Goal: Task Accomplishment & Management: Complete application form

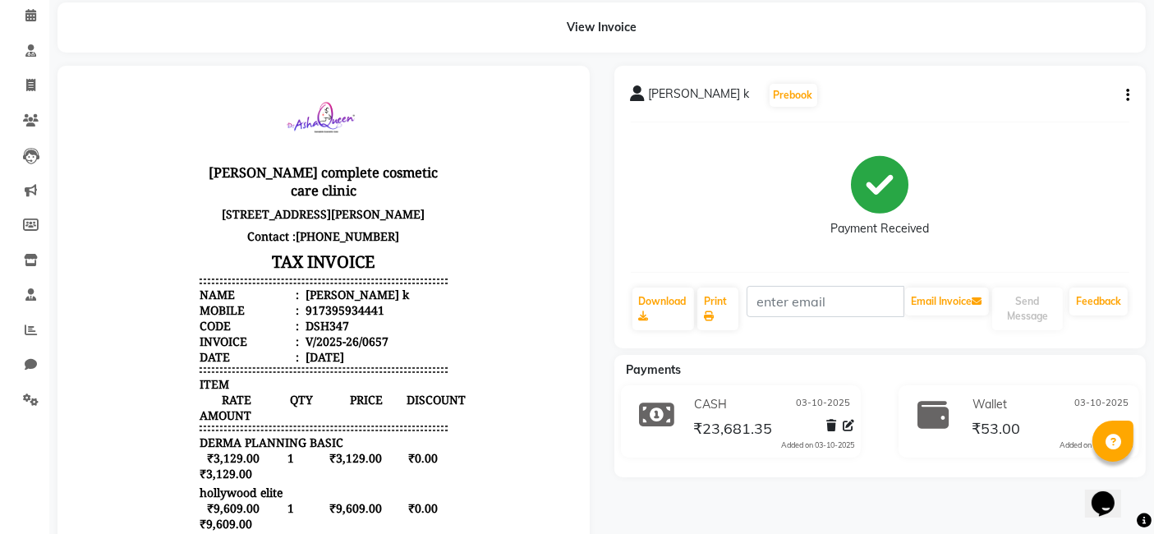
scroll to position [67, 0]
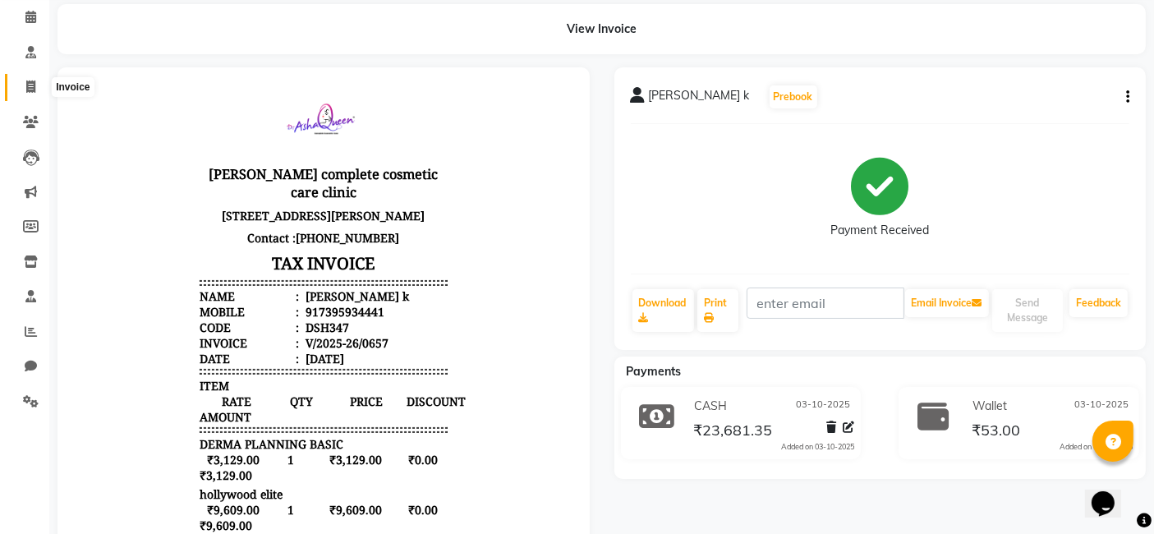
click at [33, 92] on icon at bounding box center [30, 87] width 9 height 12
select select "service"
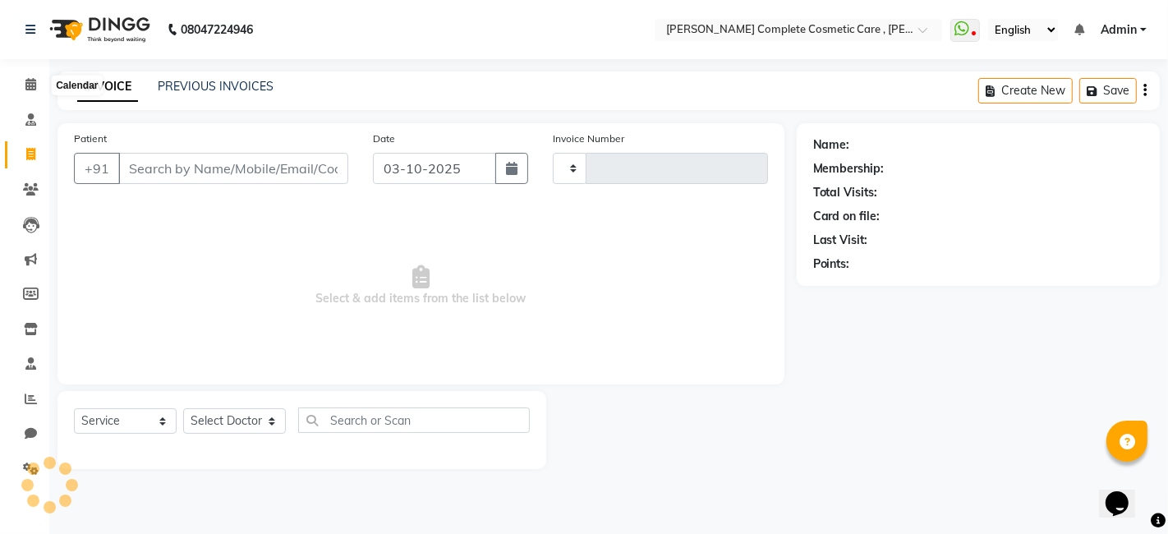
type input "0658"
select select "7560"
select select "product"
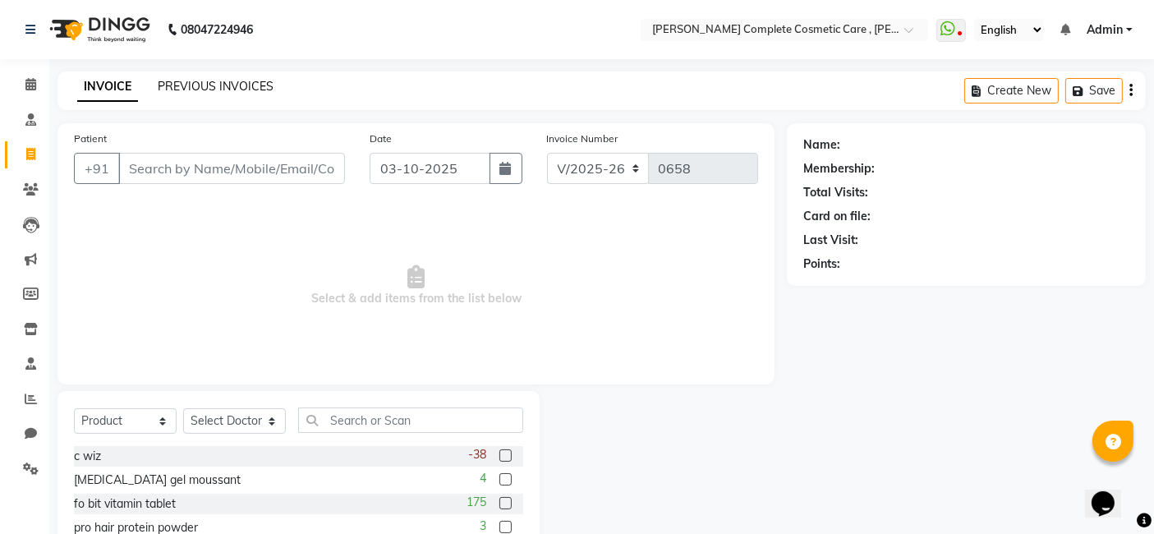
click at [178, 83] on link "PREVIOUS INVOICES" at bounding box center [216, 86] width 116 height 15
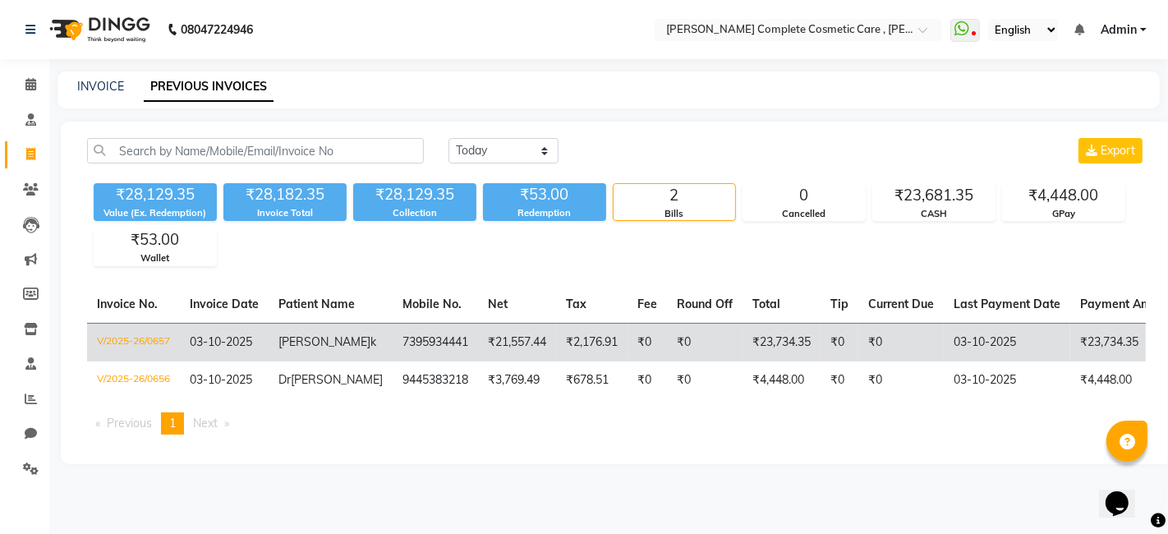
click at [352, 352] on td "akshaya k" at bounding box center [331, 342] width 124 height 39
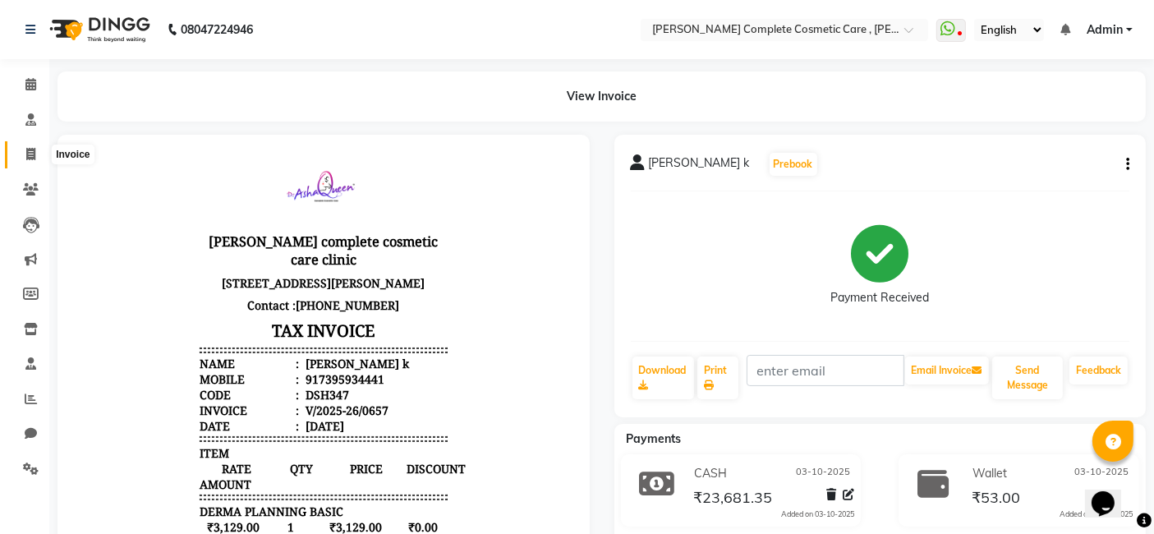
click at [29, 159] on icon at bounding box center [30, 154] width 9 height 12
select select "7560"
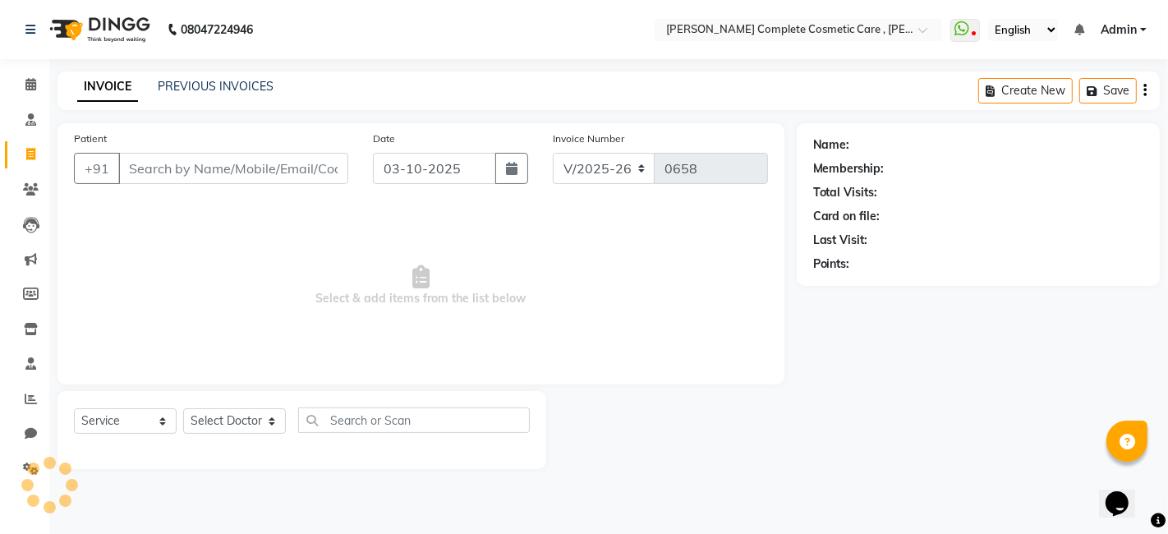
select select "product"
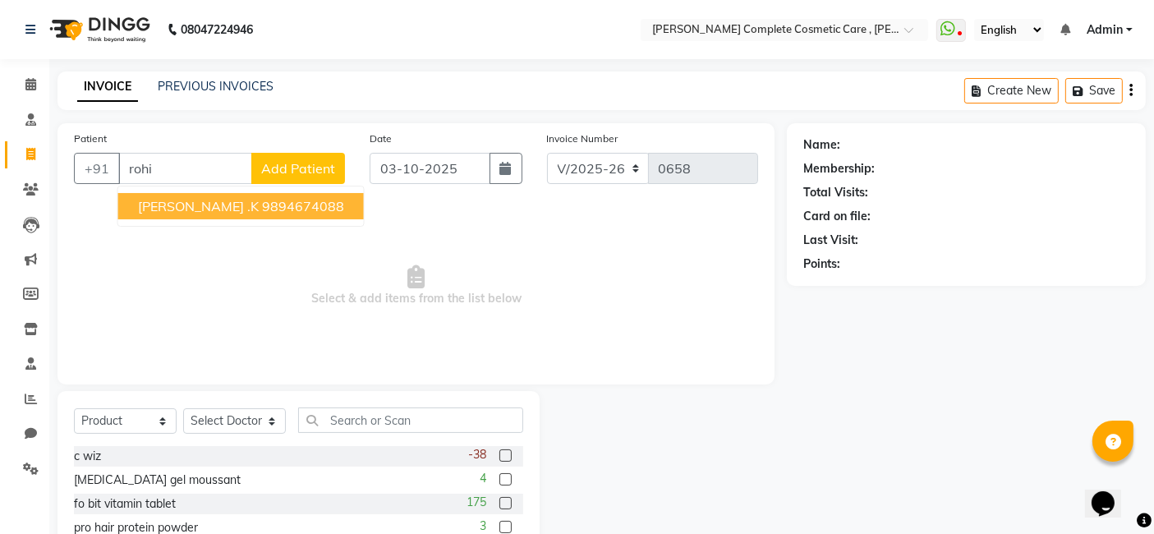
click at [262, 205] on ngb-highlight "9894674088" at bounding box center [303, 206] width 82 height 16
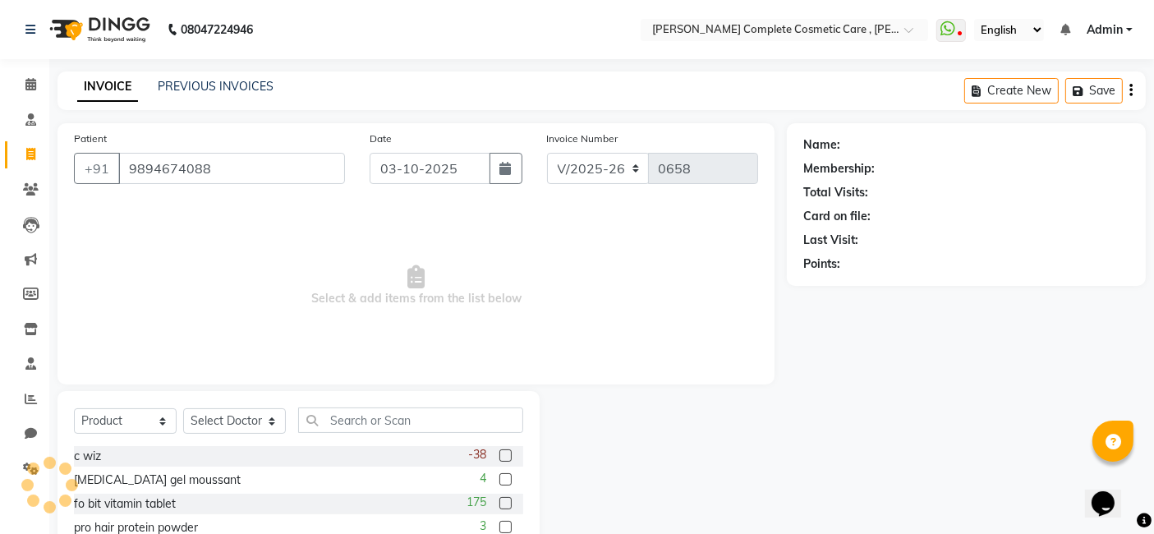
type input "9894674088"
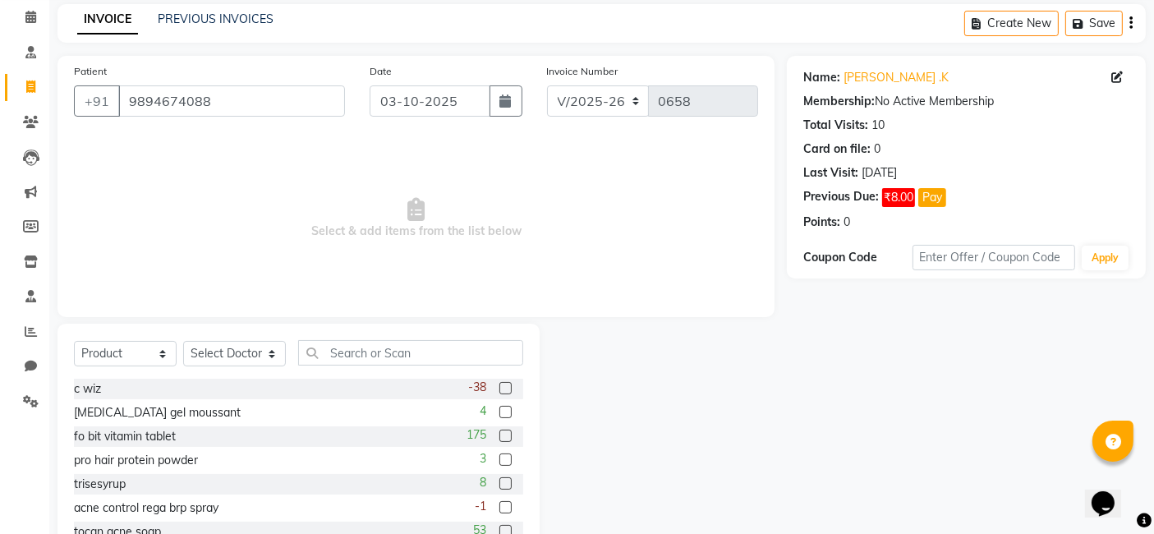
scroll to position [123, 0]
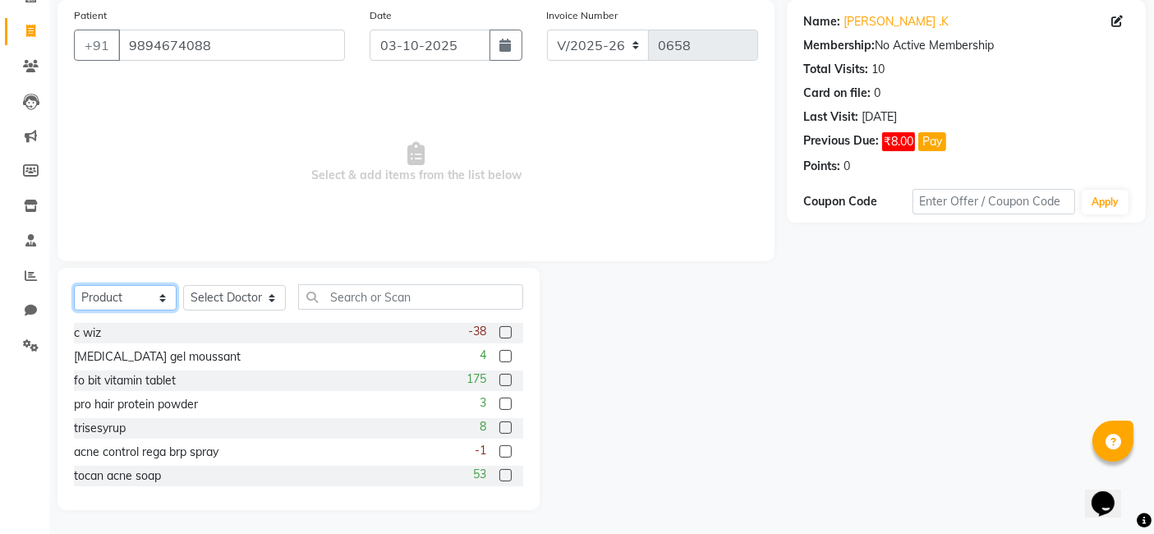
click at [126, 303] on select "Select Service Product Membership Package Voucher Prepaid Gift Card" at bounding box center [125, 297] width 103 height 25
select select "service"
click at [74, 311] on select "Select Service Product Membership Package Voucher Prepaid Gift Card" at bounding box center [125, 297] width 103 height 25
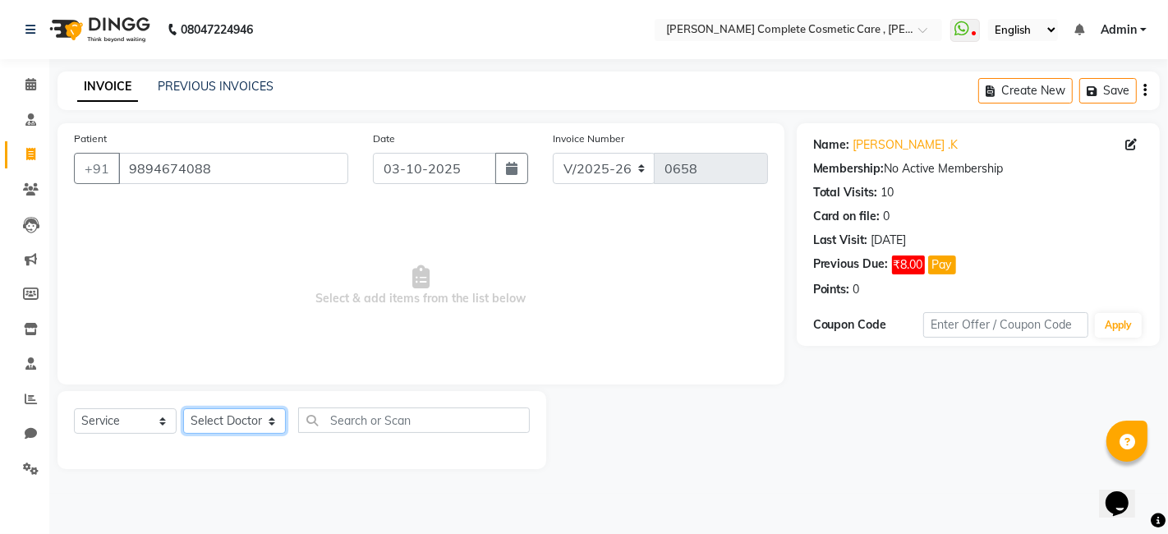
click at [245, 420] on select "Select Doctor [PERSON_NAME] s [PERSON_NAME] [PERSON_NAME] k skin therapist [PER…" at bounding box center [234, 420] width 103 height 25
select select "83350"
click at [183, 408] on select "Select Doctor [PERSON_NAME] s [PERSON_NAME] [PERSON_NAME] k skin therapist [PER…" at bounding box center [234, 420] width 103 height 25
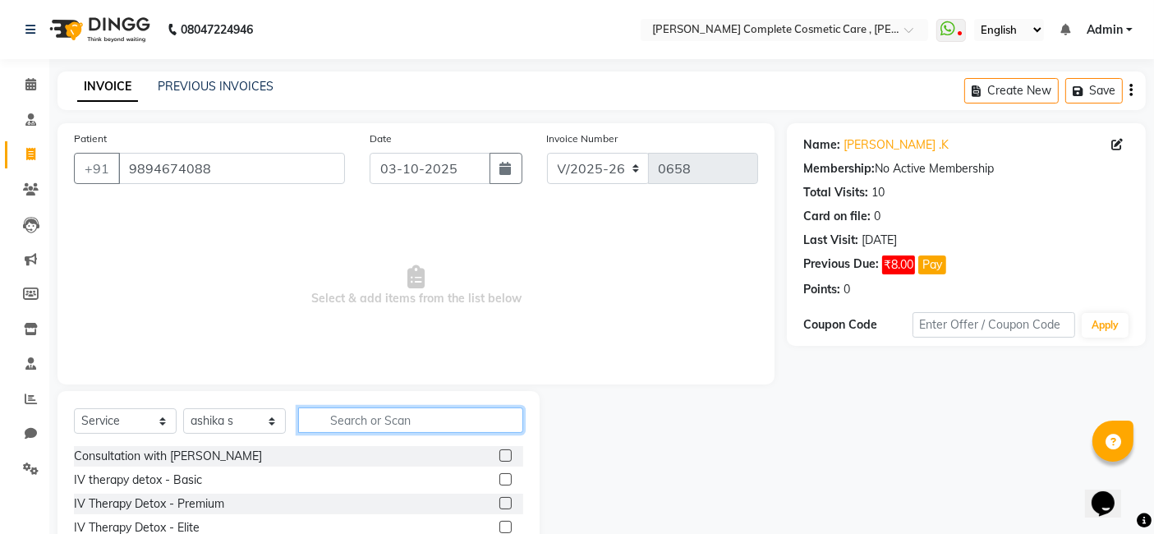
click at [365, 419] on input "text" at bounding box center [410, 419] width 225 height 25
type input "chem"
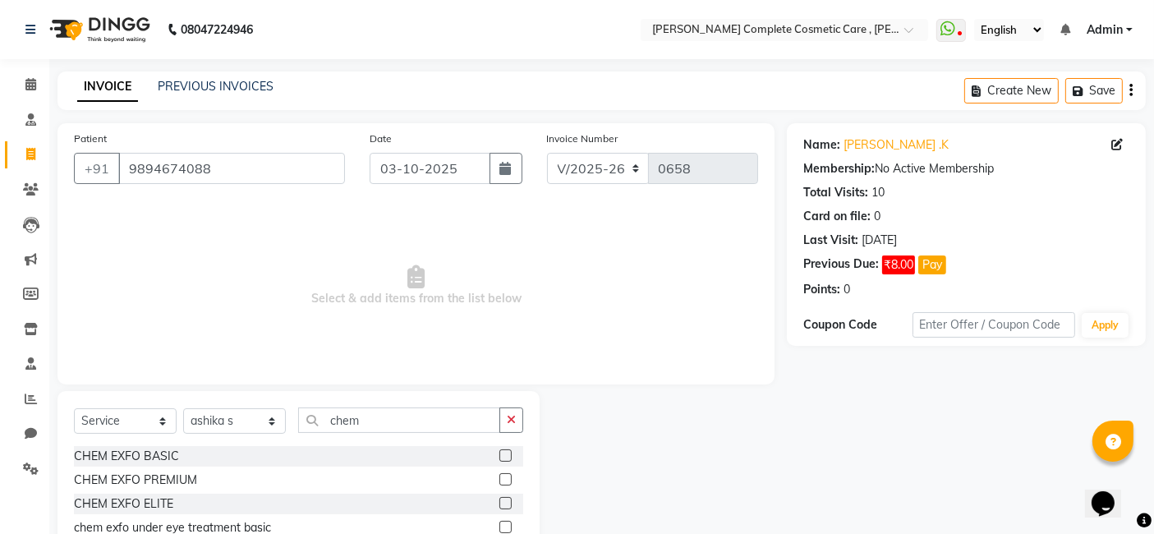
click at [500, 503] on label at bounding box center [506, 503] width 12 height 12
click at [500, 503] on input "checkbox" at bounding box center [505, 504] width 11 height 11
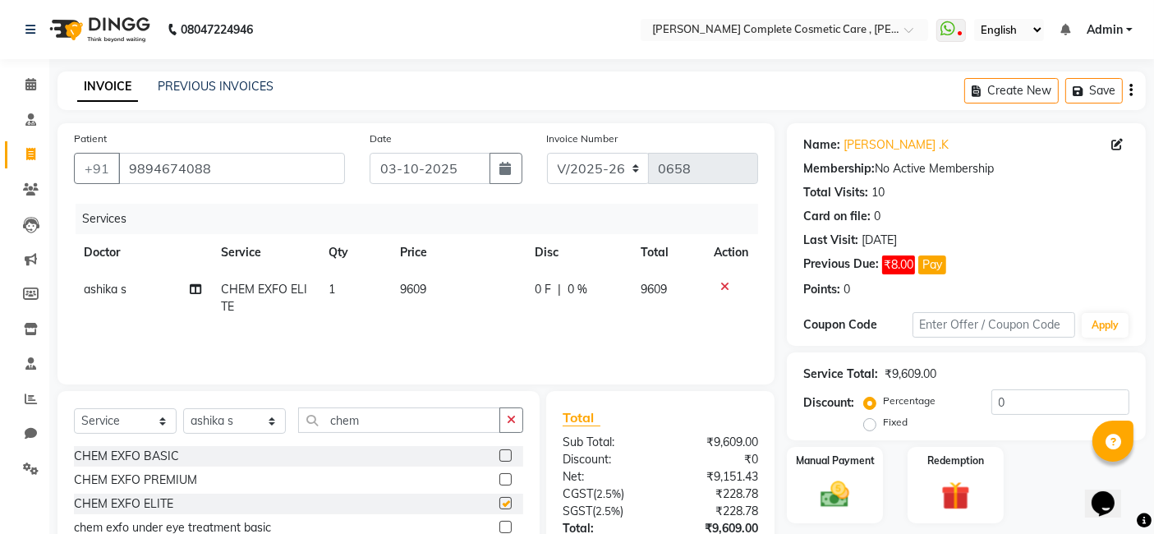
checkbox input "false"
click at [511, 420] on icon "button" at bounding box center [511, 420] width 9 height 12
click at [124, 423] on select "Select Service Product Membership Package Voucher Prepaid Gift Card" at bounding box center [125, 420] width 103 height 25
select select "product"
click at [74, 408] on select "Select Service Product Membership Package Voucher Prepaid Gift Card" at bounding box center [125, 420] width 103 height 25
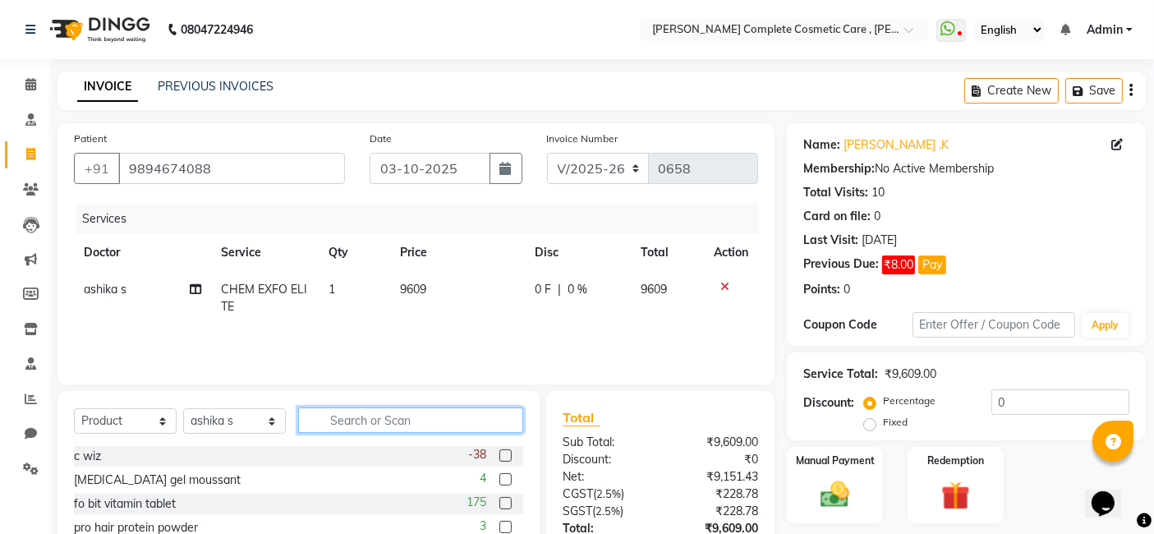
click at [331, 413] on input "text" at bounding box center [410, 419] width 225 height 25
type input "pim"
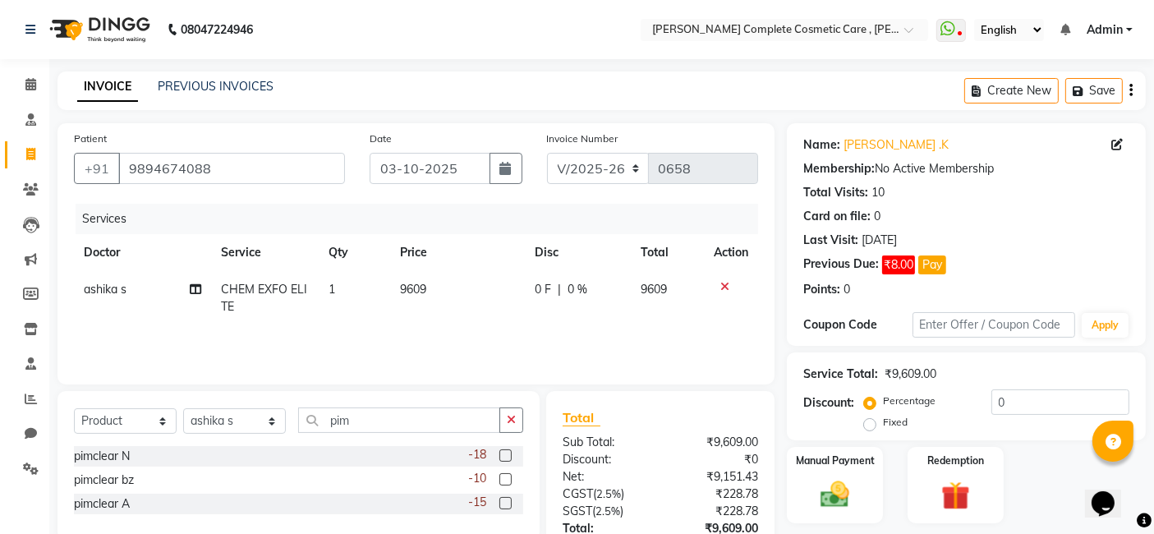
click at [504, 477] on label at bounding box center [506, 479] width 12 height 12
click at [504, 477] on input "checkbox" at bounding box center [505, 480] width 11 height 11
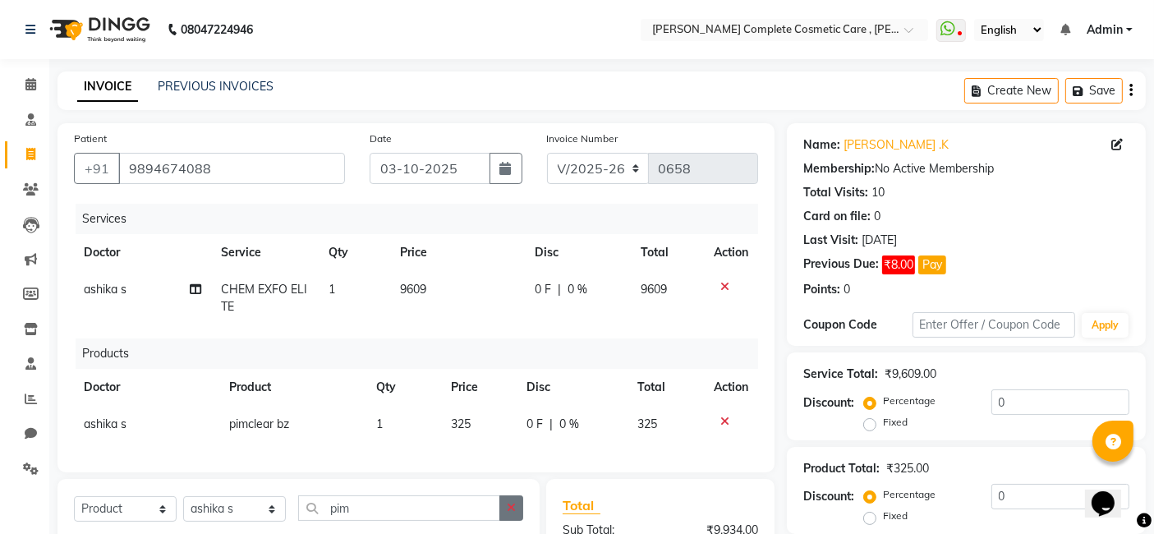
checkbox input "false"
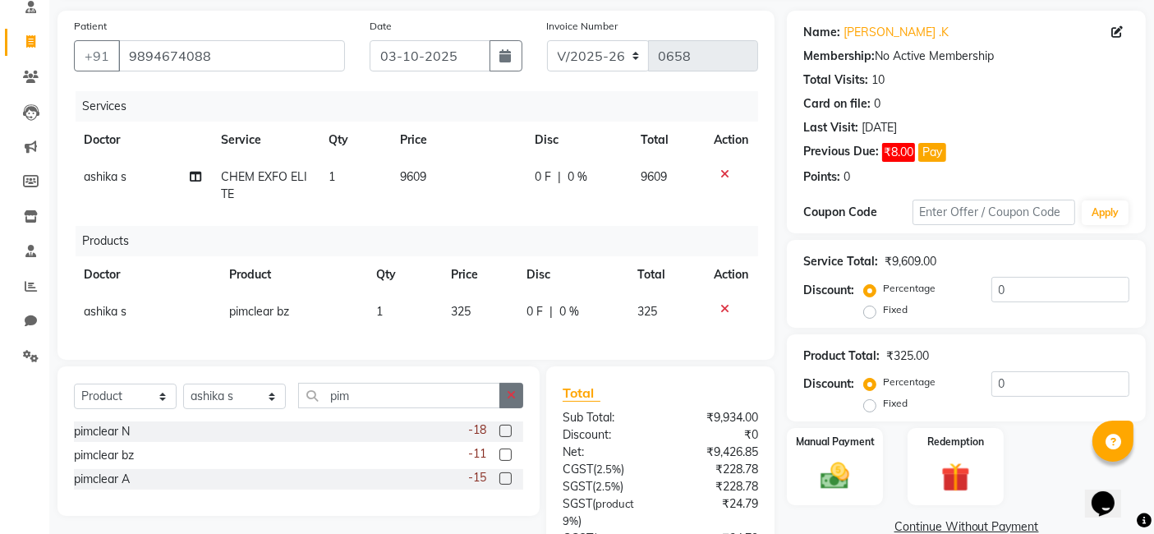
scroll to position [118, 0]
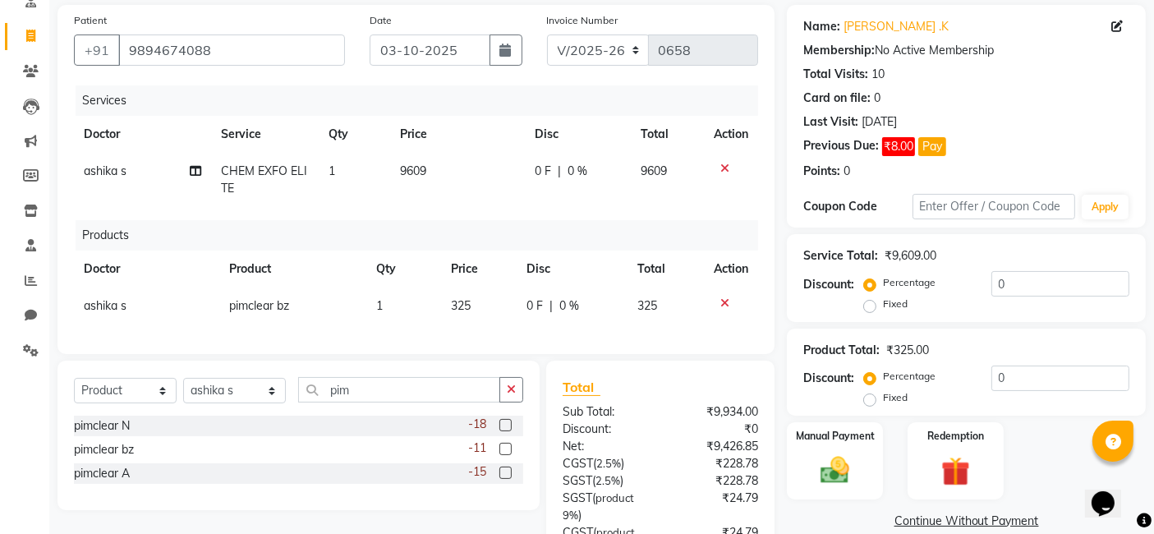
click at [504, 479] on label at bounding box center [506, 473] width 12 height 12
click at [504, 479] on input "checkbox" at bounding box center [505, 473] width 11 height 11
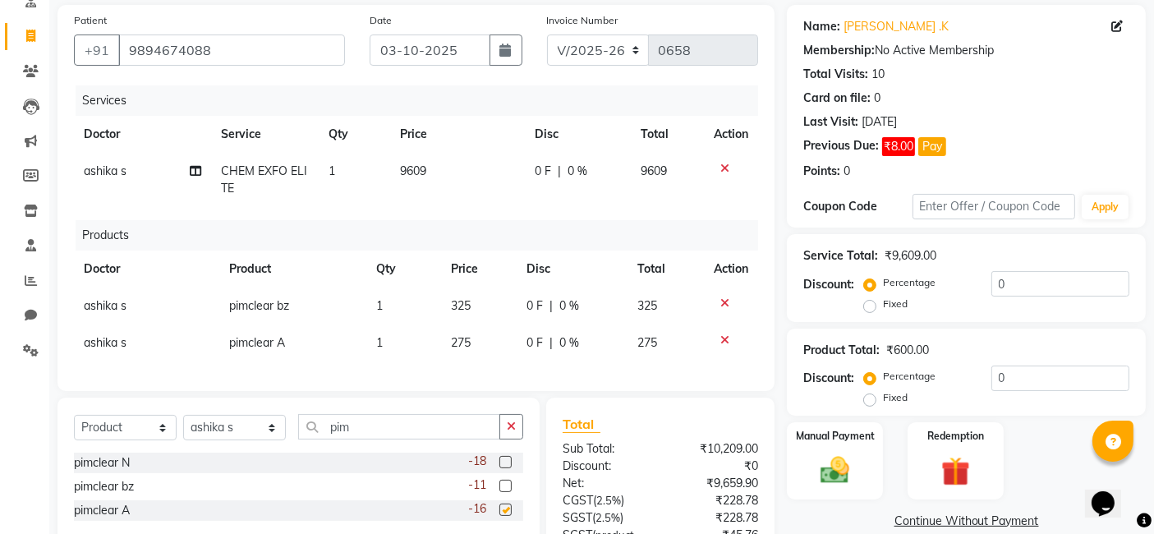
checkbox input "false"
click at [513, 432] on icon "button" at bounding box center [511, 427] width 9 height 12
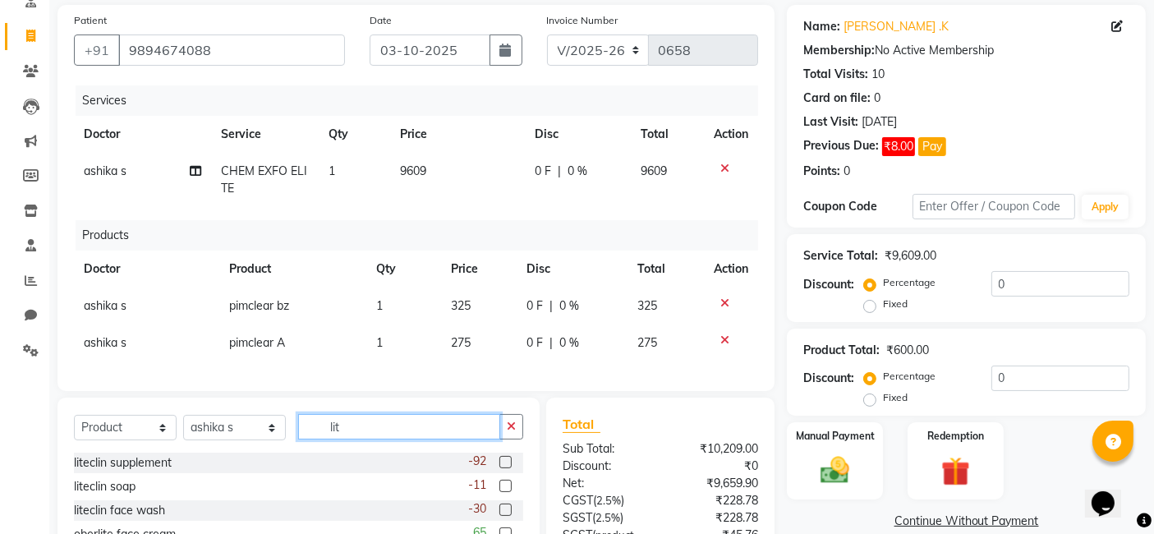
type input "lit"
click at [502, 468] on label at bounding box center [506, 462] width 12 height 12
click at [502, 468] on input "checkbox" at bounding box center [505, 463] width 11 height 11
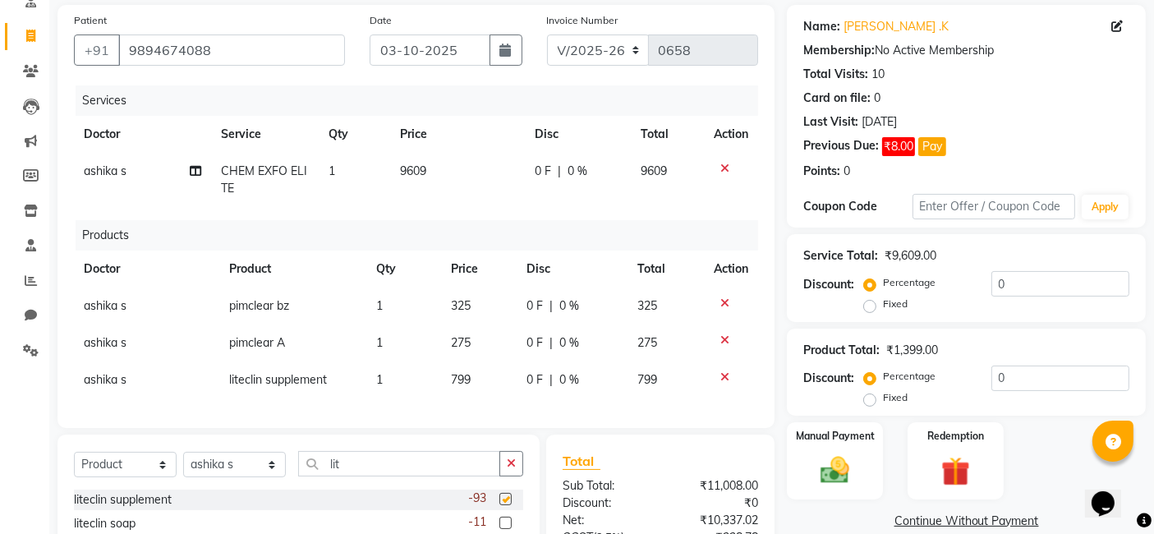
checkbox input "false"
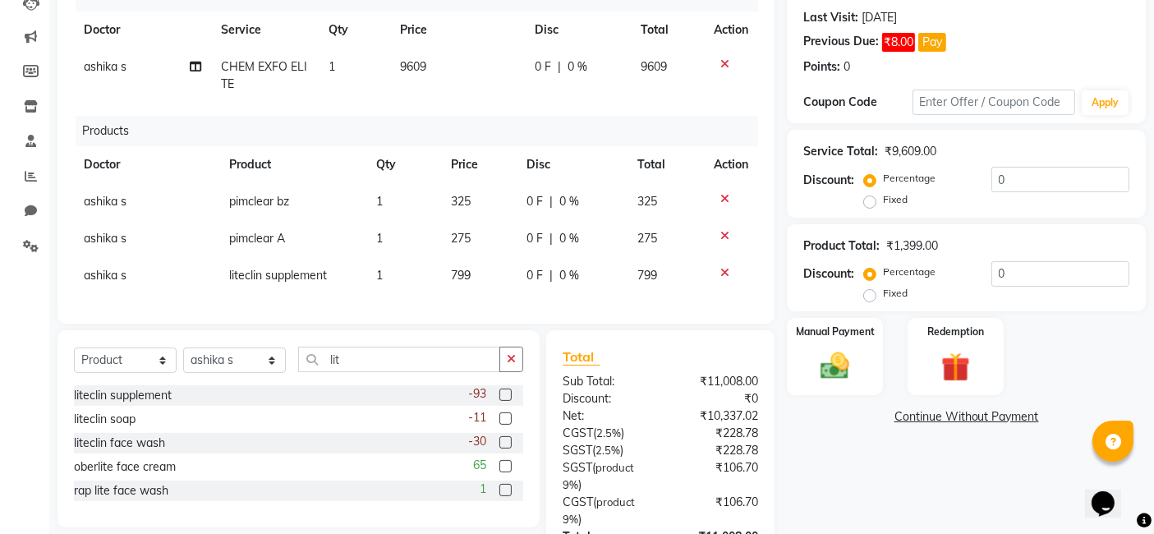
scroll to position [229, 0]
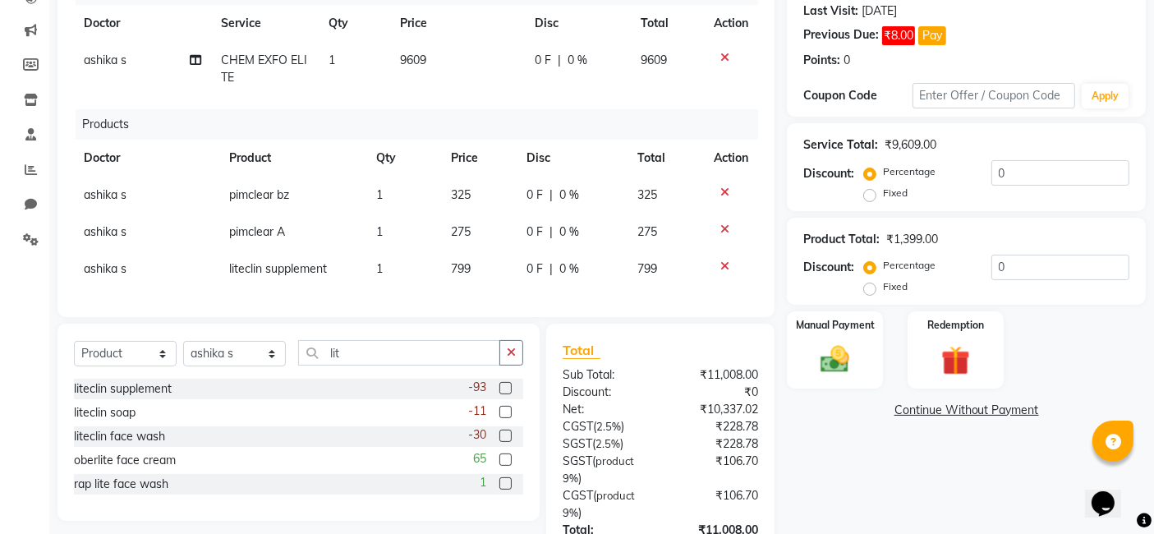
click at [504, 442] on label at bounding box center [506, 436] width 12 height 12
click at [504, 442] on input "checkbox" at bounding box center [505, 436] width 11 height 11
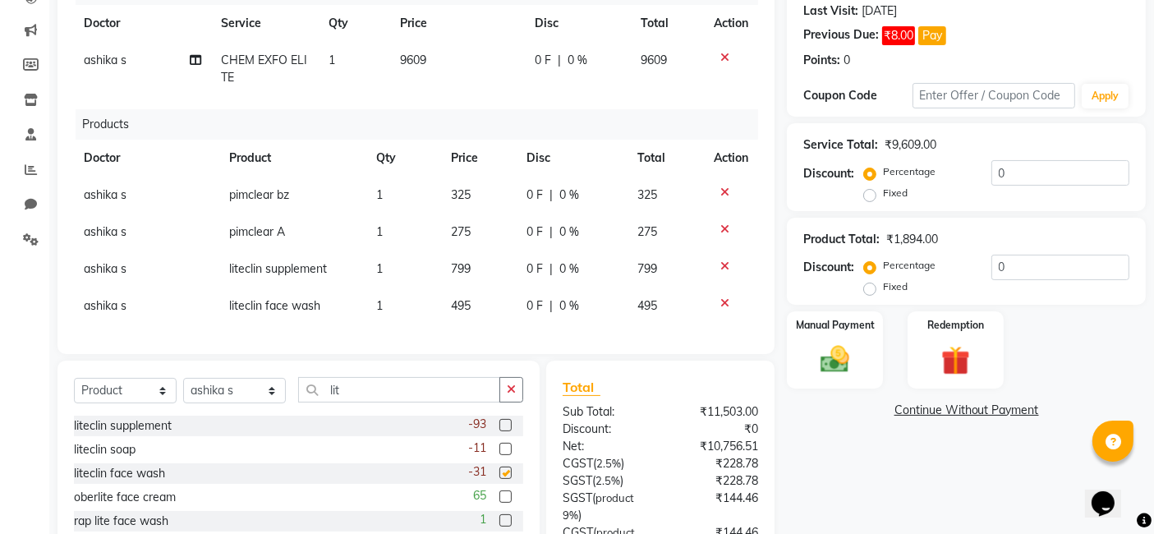
checkbox input "false"
click at [507, 395] on icon "button" at bounding box center [511, 390] width 9 height 12
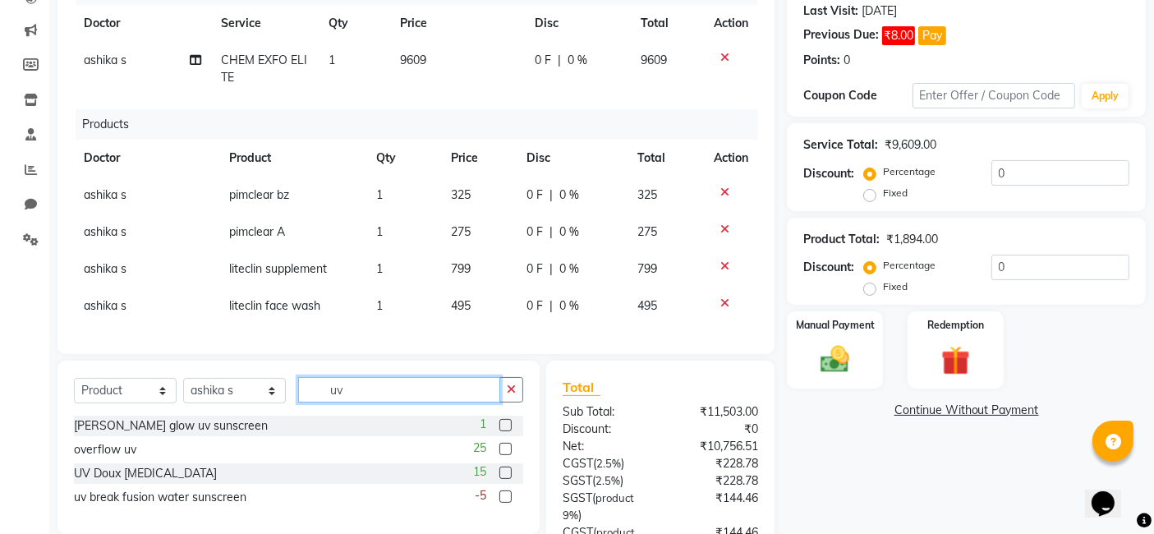
type input "uv"
click at [504, 479] on label at bounding box center [506, 473] width 12 height 12
click at [504, 479] on input "checkbox" at bounding box center [505, 473] width 11 height 11
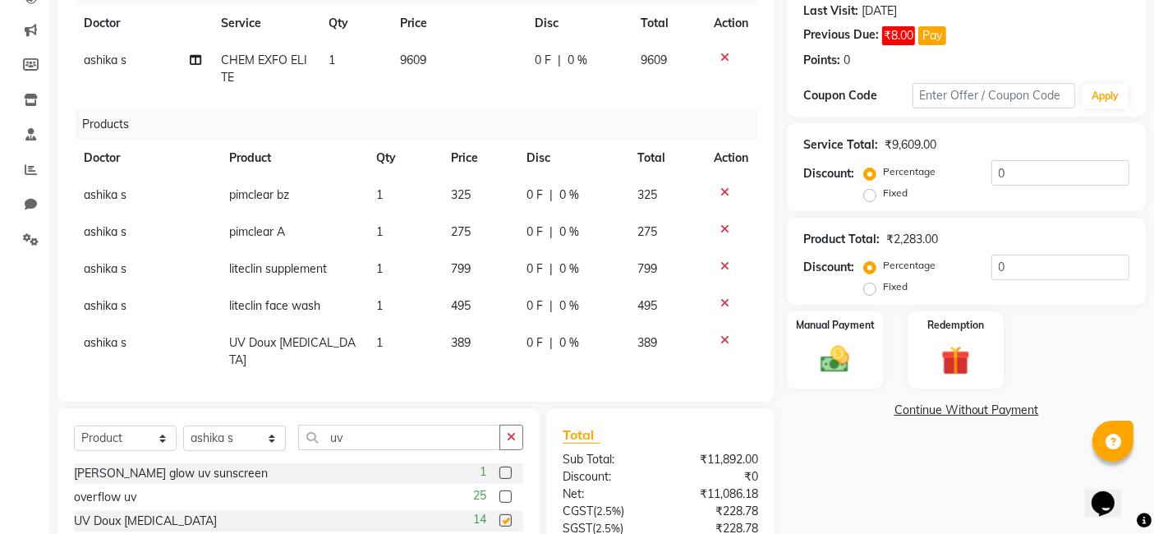
checkbox input "false"
click at [511, 440] on icon "button" at bounding box center [511, 437] width 9 height 12
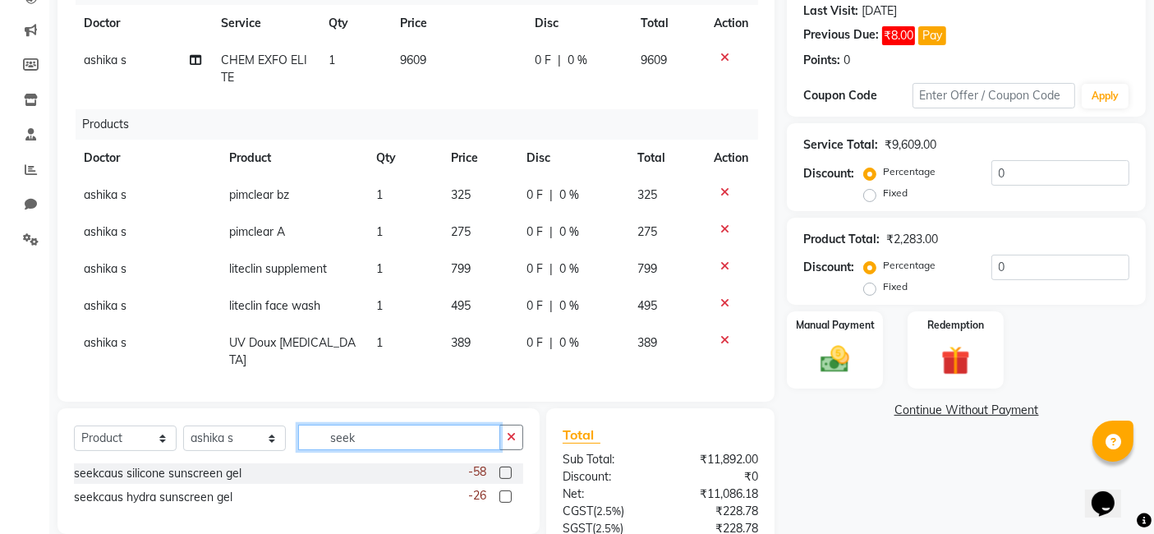
type input "seek"
click at [506, 495] on label at bounding box center [506, 496] width 12 height 12
click at [506, 495] on input "checkbox" at bounding box center [505, 497] width 11 height 11
checkbox input "false"
click at [513, 442] on icon "button" at bounding box center [511, 437] width 9 height 12
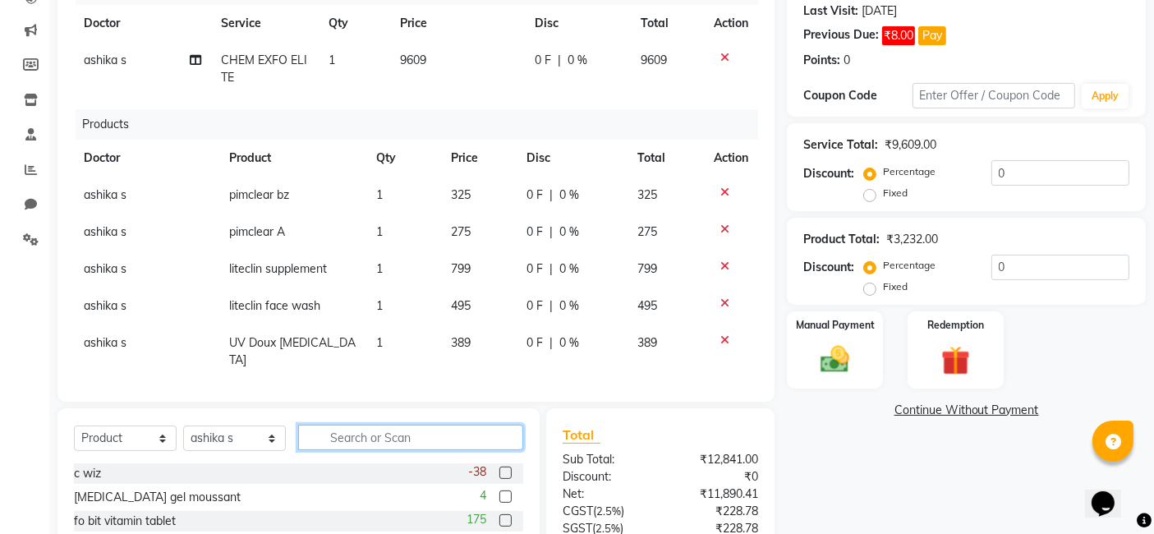
scroll to position [57, 0]
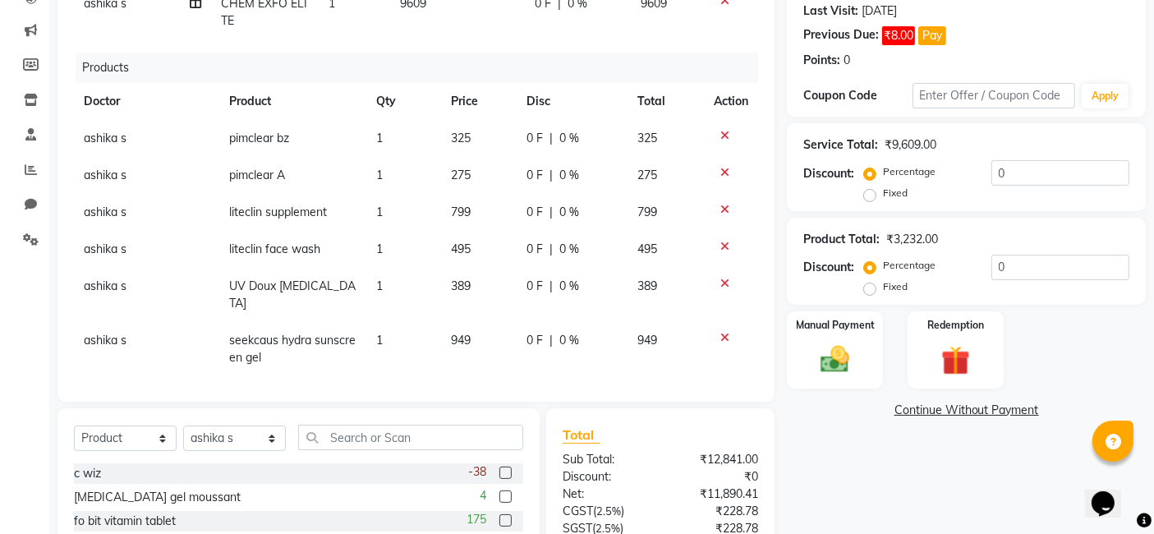
click at [392, 214] on td "1" at bounding box center [403, 212] width 75 height 37
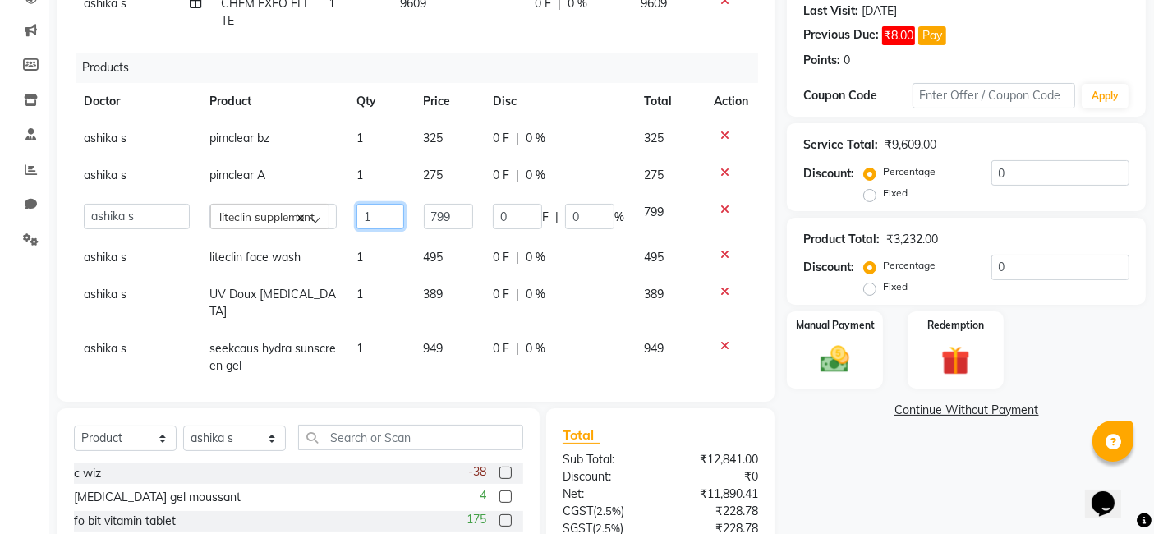
click at [382, 214] on input "1" at bounding box center [381, 216] width 48 height 25
type input "3"
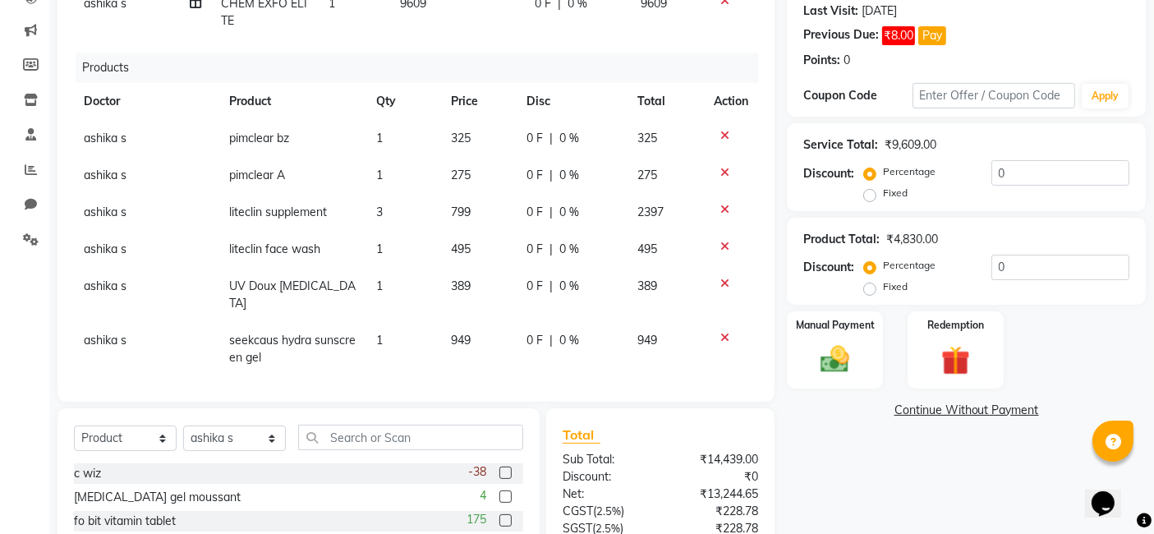
click at [451, 214] on span "799" at bounding box center [461, 212] width 20 height 15
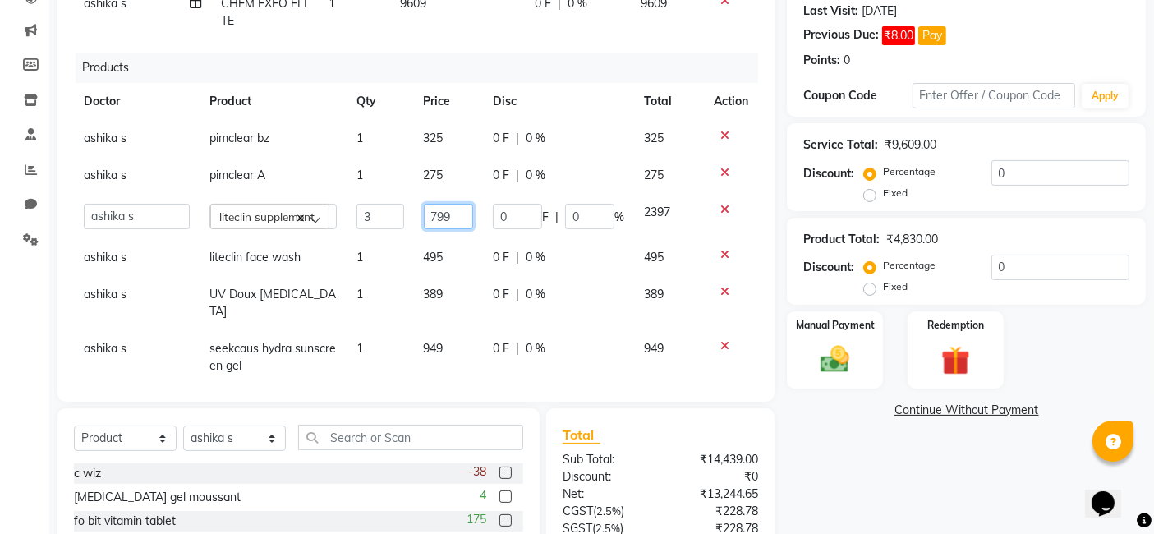
click at [450, 214] on input "799" at bounding box center [449, 216] width 50 height 25
type input "7"
type input "850"
click at [450, 214] on input "850" at bounding box center [449, 216] width 50 height 25
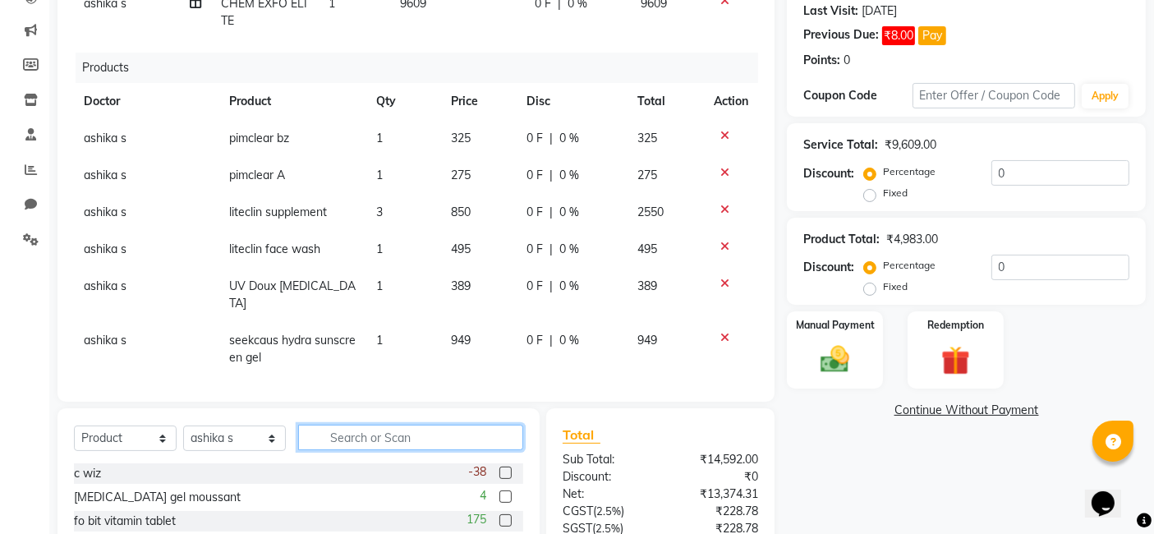
click at [470, 440] on input "text" at bounding box center [410, 437] width 225 height 25
type input "i moi"
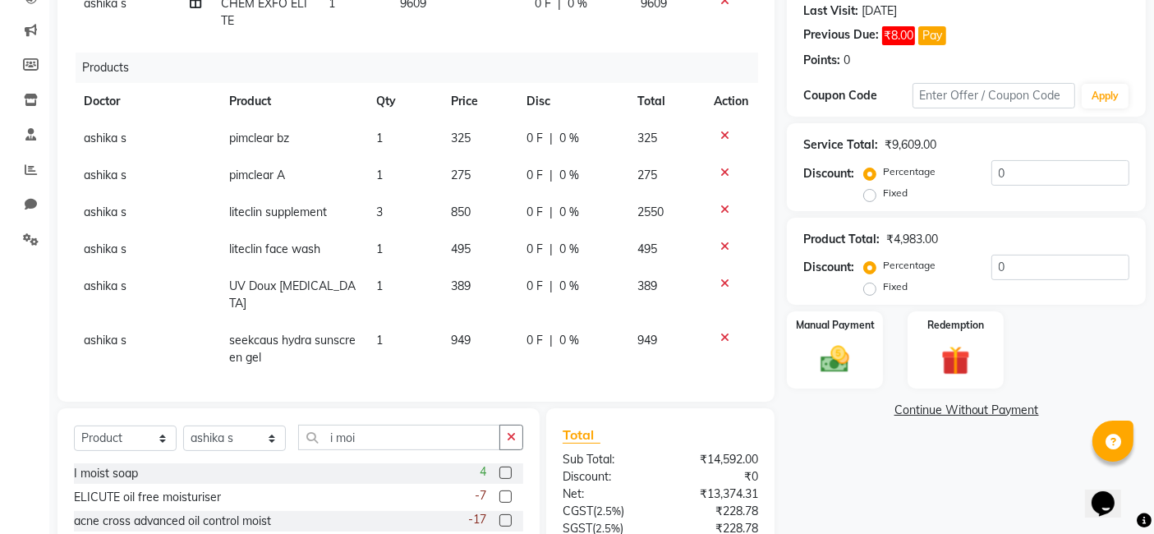
click at [506, 469] on label at bounding box center [506, 473] width 12 height 12
click at [506, 469] on input "checkbox" at bounding box center [505, 473] width 11 height 11
checkbox input "false"
click at [506, 436] on button "button" at bounding box center [512, 437] width 24 height 25
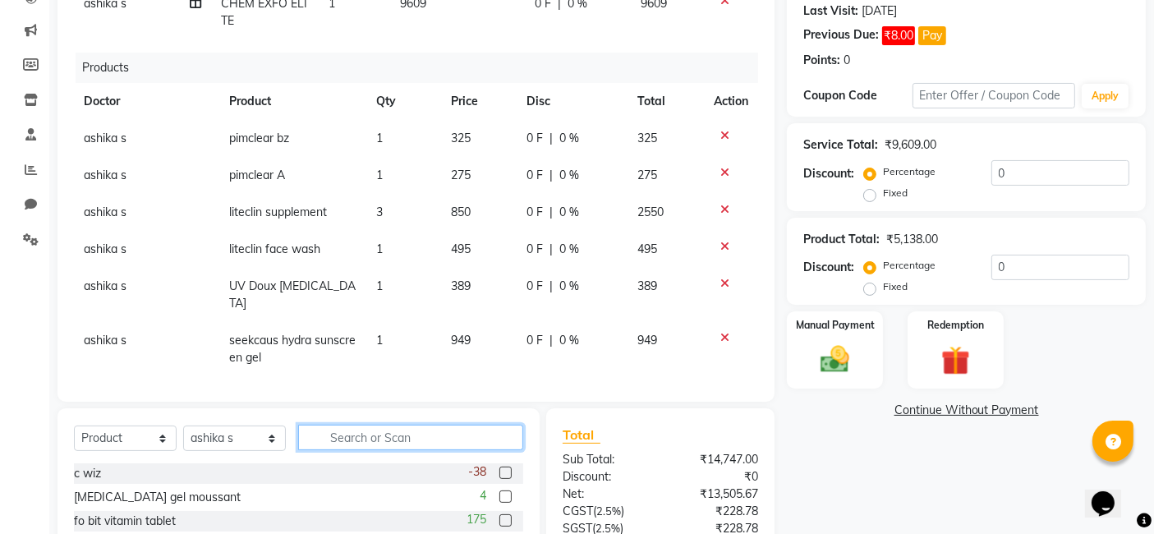
scroll to position [94, 0]
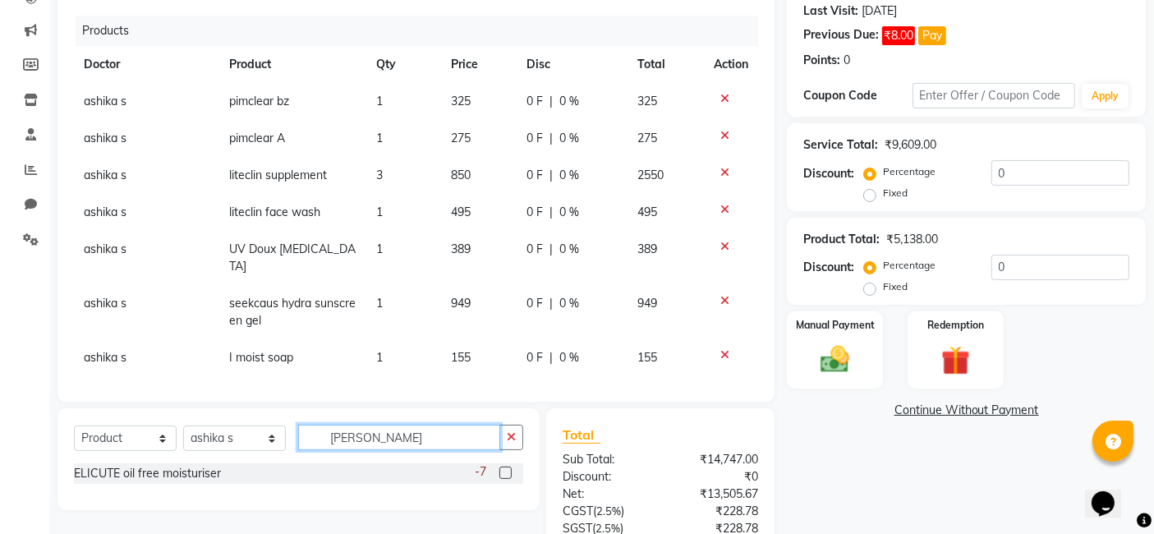
type input "[PERSON_NAME]"
click at [502, 469] on label at bounding box center [506, 473] width 12 height 12
click at [502, 469] on input "checkbox" at bounding box center [505, 473] width 11 height 11
checkbox input "false"
click at [513, 441] on icon "button" at bounding box center [511, 437] width 9 height 12
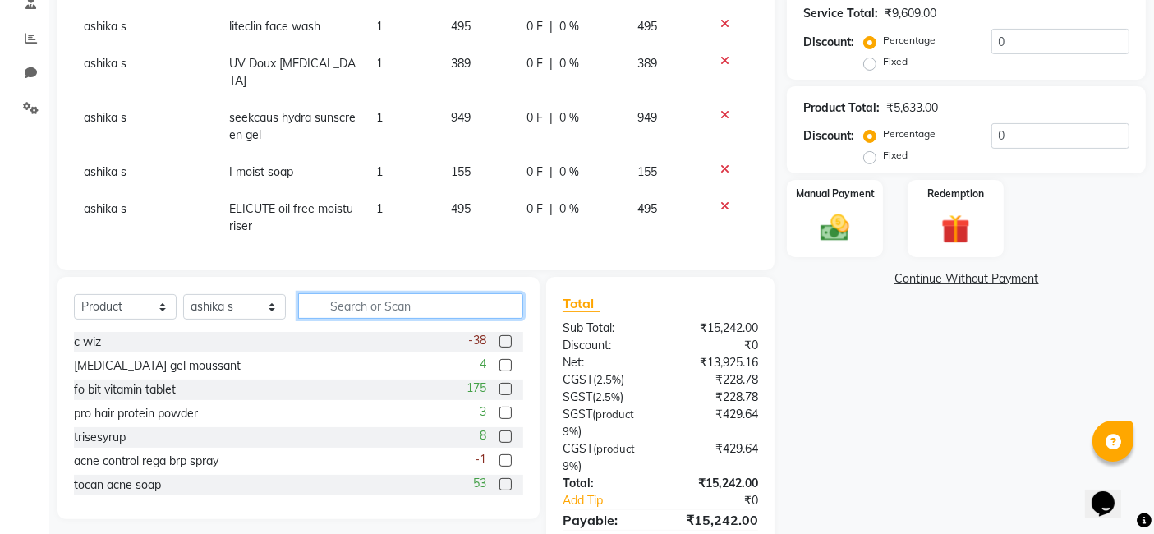
scroll to position [361, 0]
click at [425, 306] on input "text" at bounding box center [410, 304] width 225 height 25
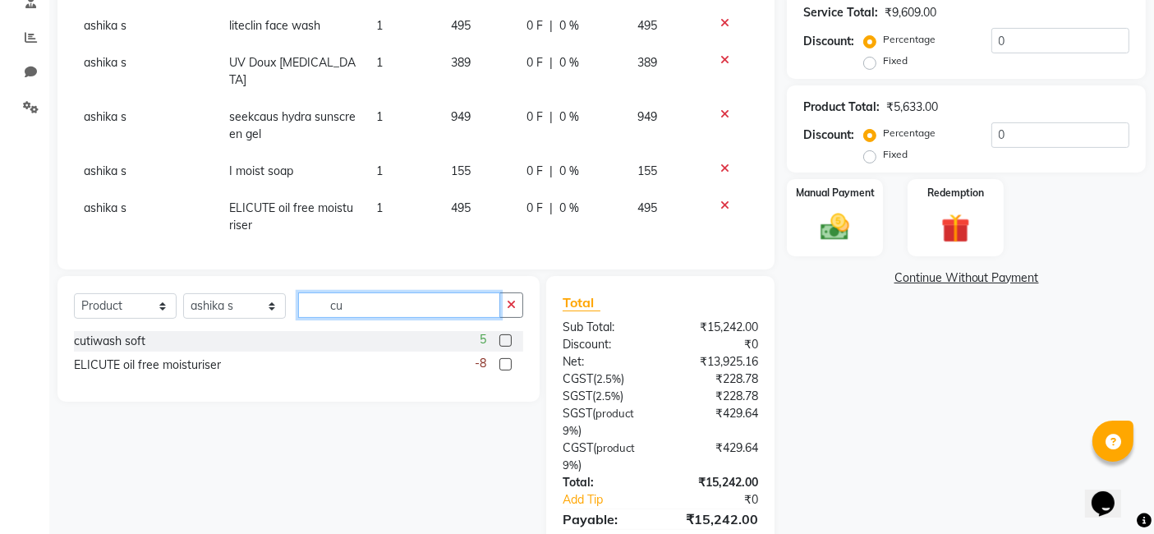
type input "cu"
click at [506, 344] on label at bounding box center [506, 340] width 12 height 12
click at [506, 344] on input "checkbox" at bounding box center [505, 341] width 11 height 11
checkbox input "false"
click at [511, 299] on icon "button" at bounding box center [511, 305] width 9 height 12
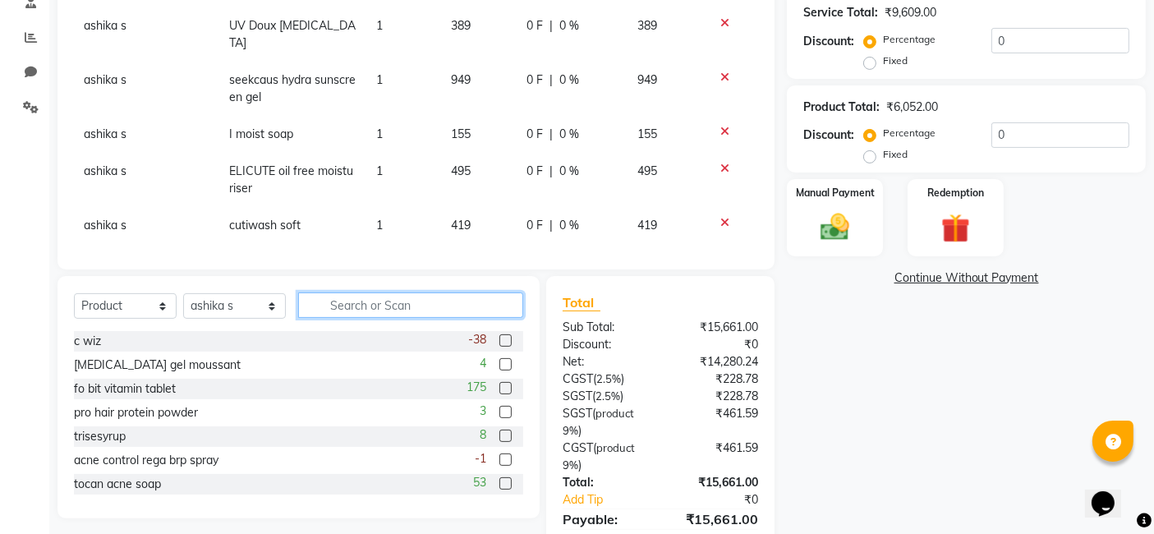
scroll to position [437, 0]
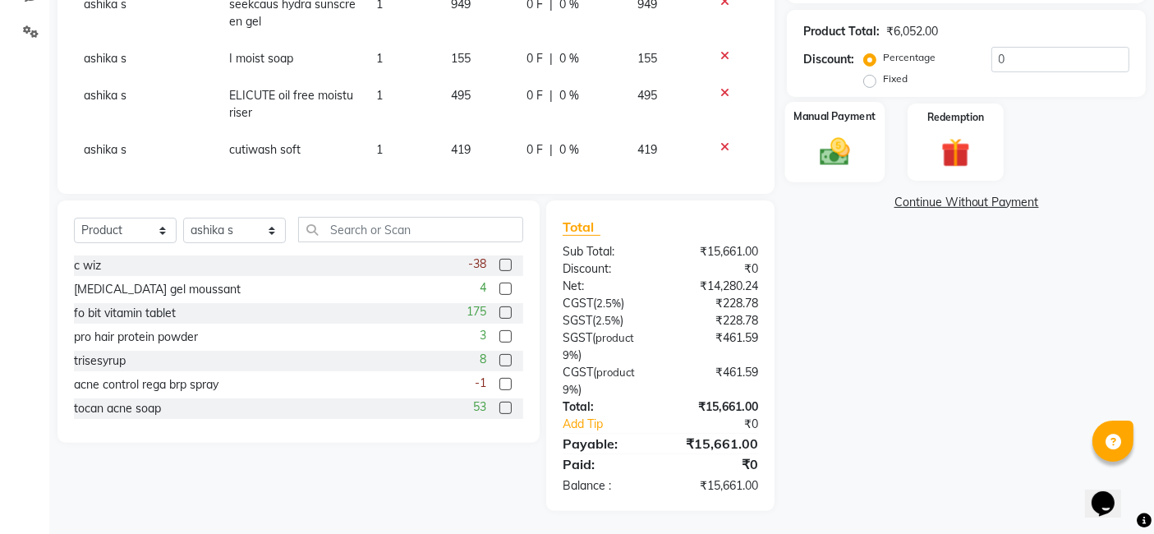
click at [833, 139] on img at bounding box center [835, 152] width 49 height 35
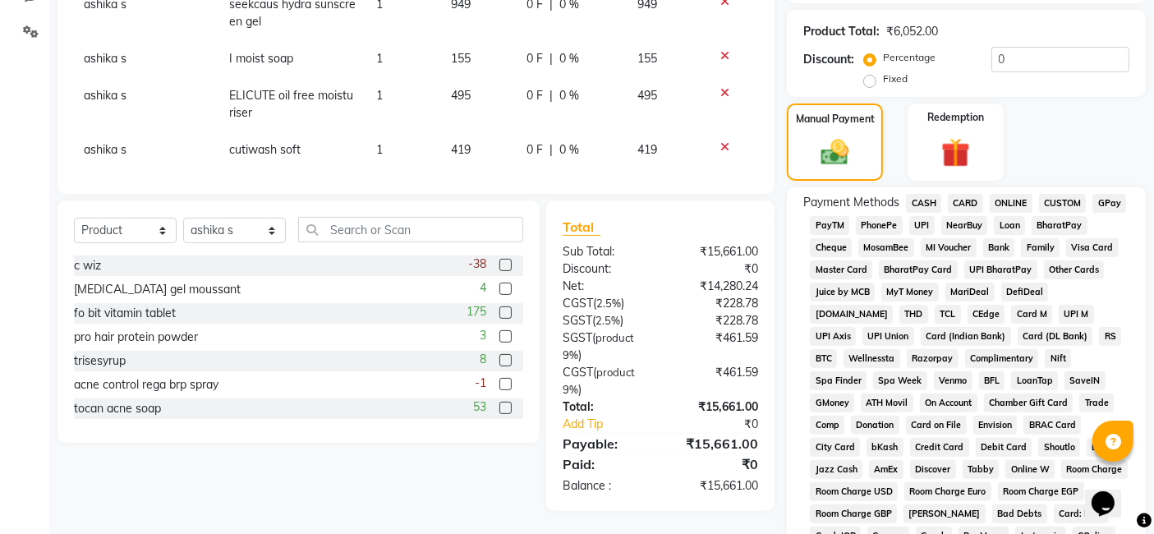
click at [928, 200] on span "CASH" at bounding box center [923, 203] width 35 height 19
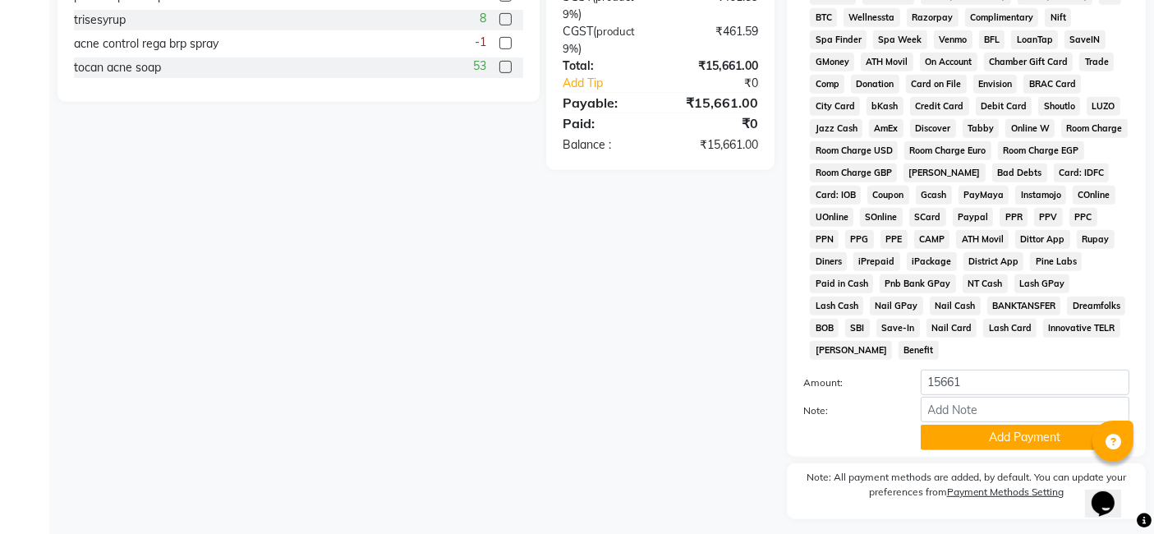
scroll to position [787, 0]
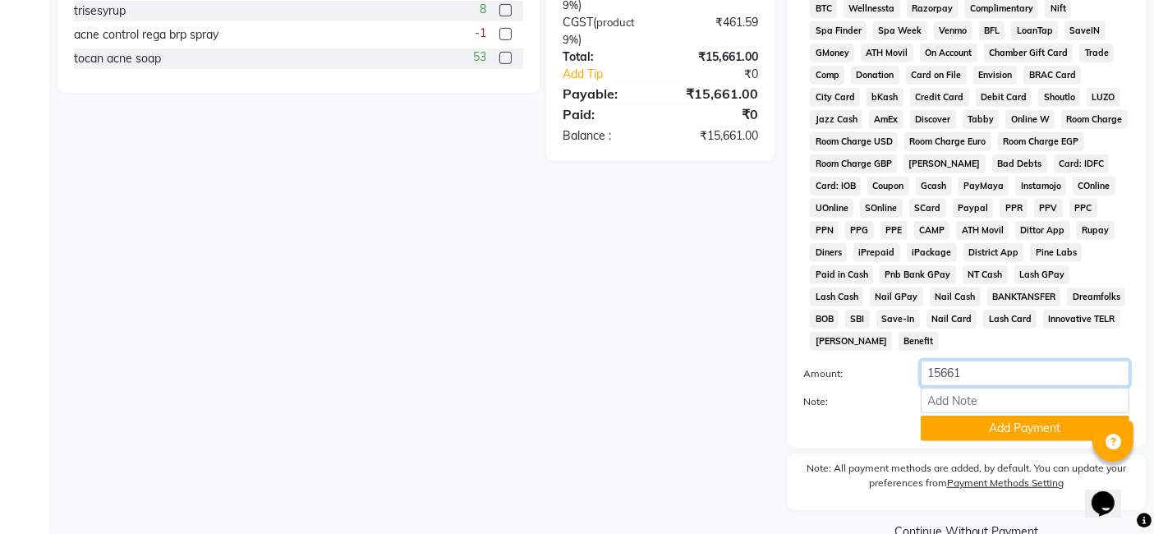
click at [988, 361] on input "15661" at bounding box center [1025, 373] width 209 height 25
type input "1"
type input "9000"
click at [975, 416] on button "Add Payment" at bounding box center [1025, 428] width 209 height 25
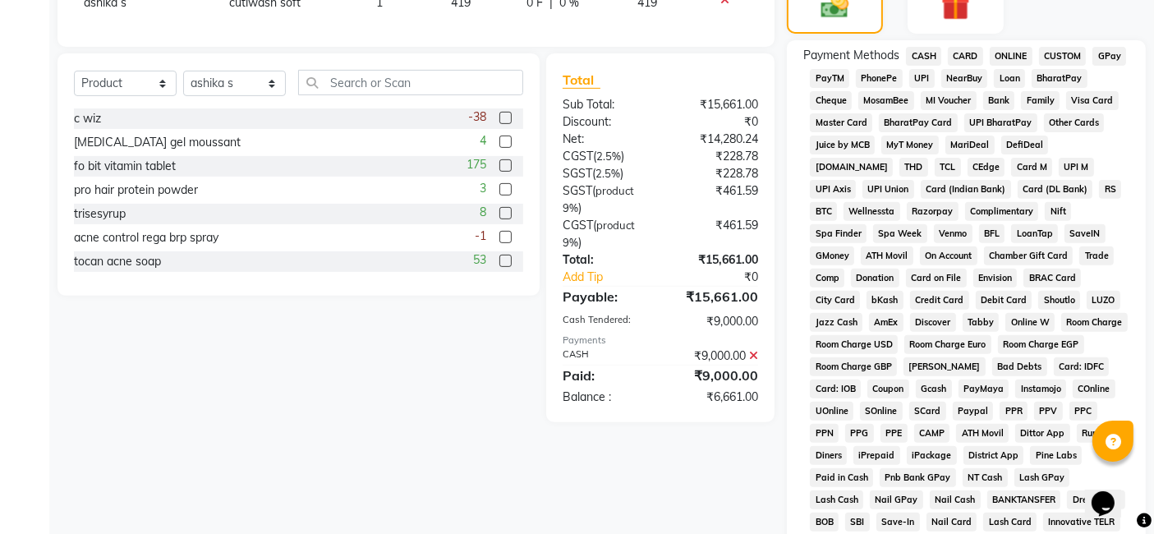
scroll to position [583, 0]
click at [1103, 55] on span "GPay" at bounding box center [1110, 57] width 34 height 19
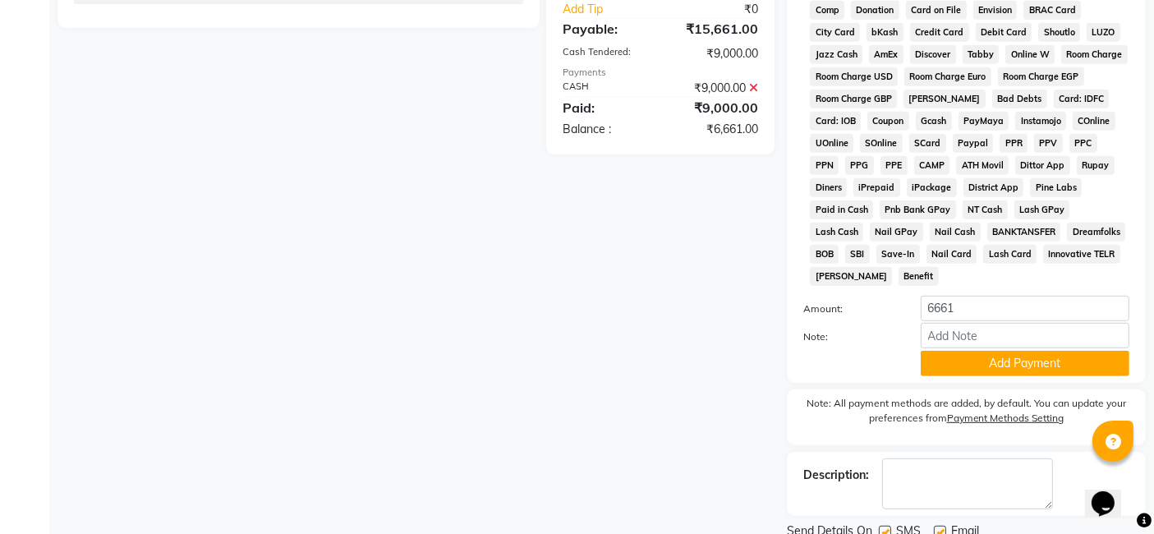
scroll to position [895, 0]
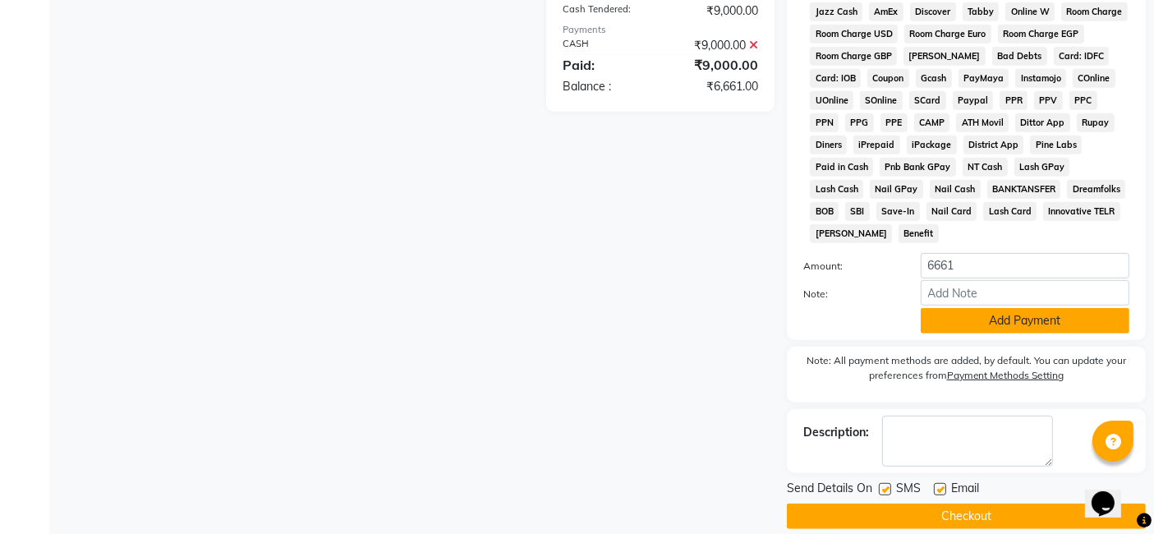
click at [998, 308] on button "Add Payment" at bounding box center [1025, 320] width 209 height 25
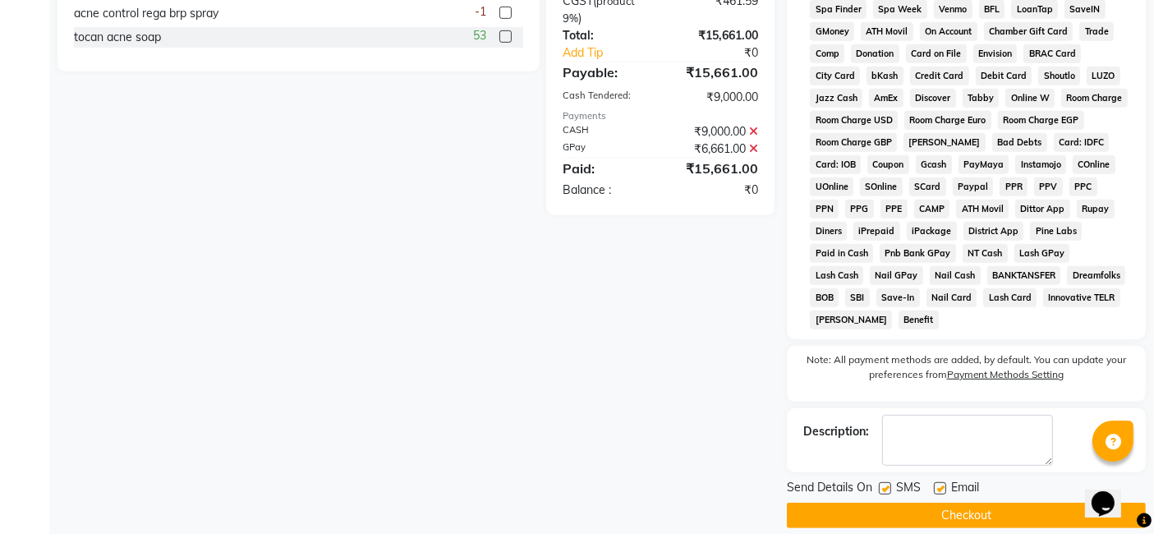
click at [895, 503] on button "Checkout" at bounding box center [966, 515] width 359 height 25
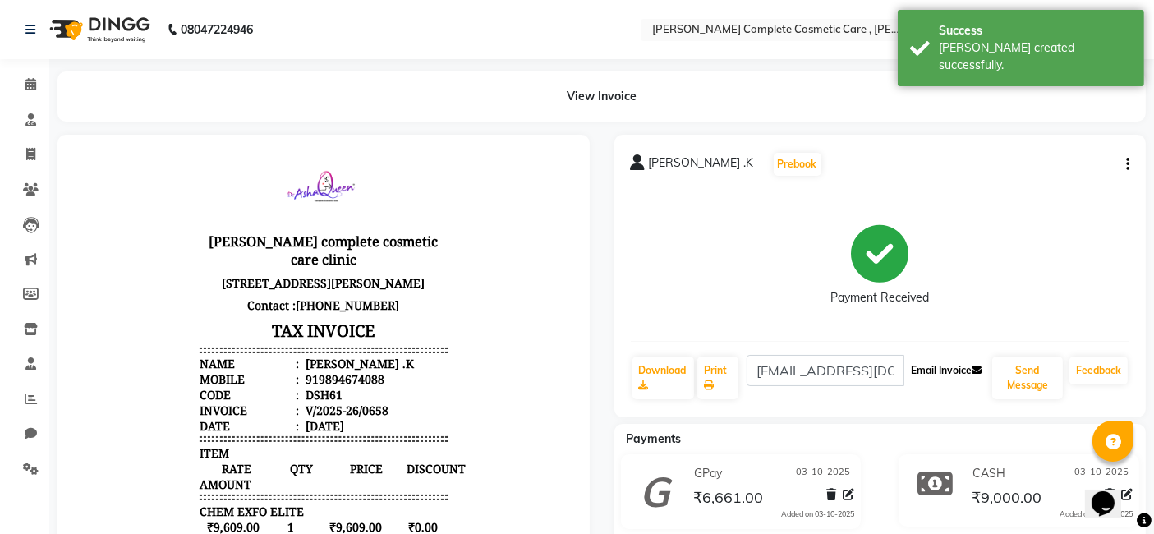
click at [966, 367] on button "Email Invoice" at bounding box center [947, 371] width 84 height 28
click at [1002, 376] on button "Send Message" at bounding box center [1027, 378] width 71 height 43
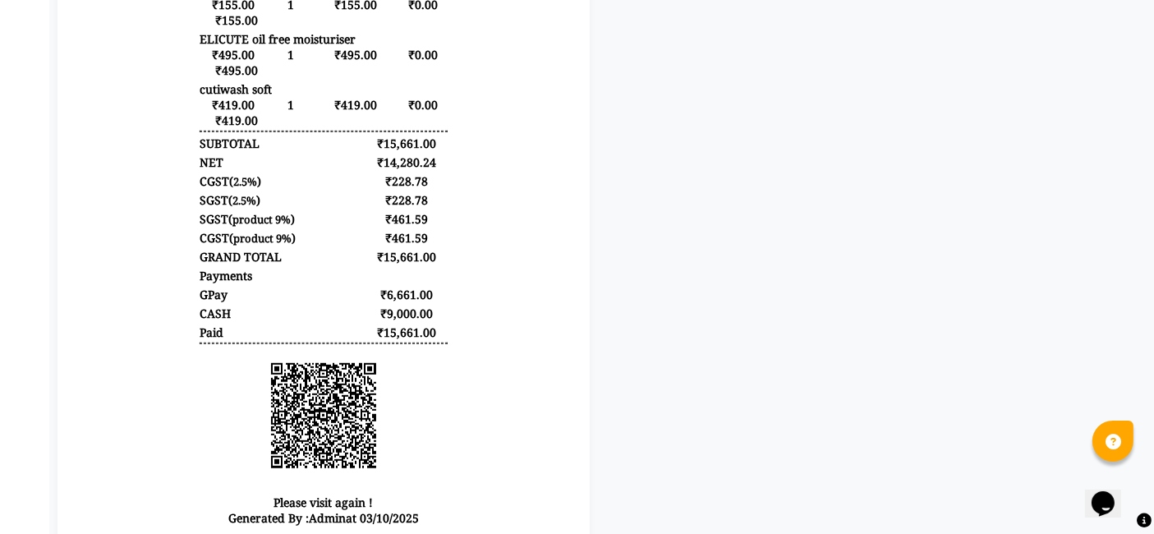
scroll to position [874, 0]
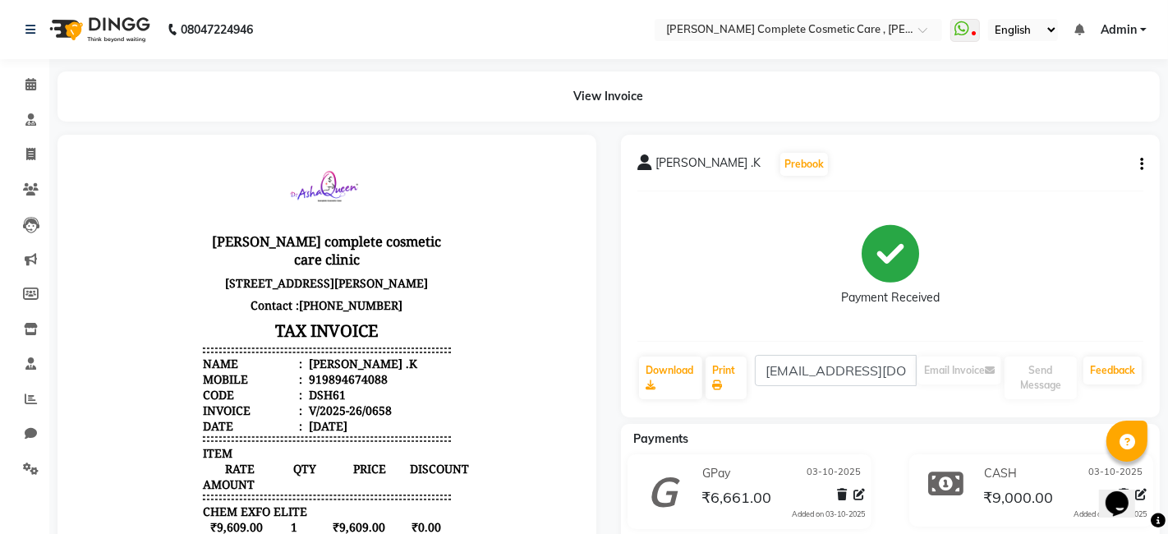
select select "service"
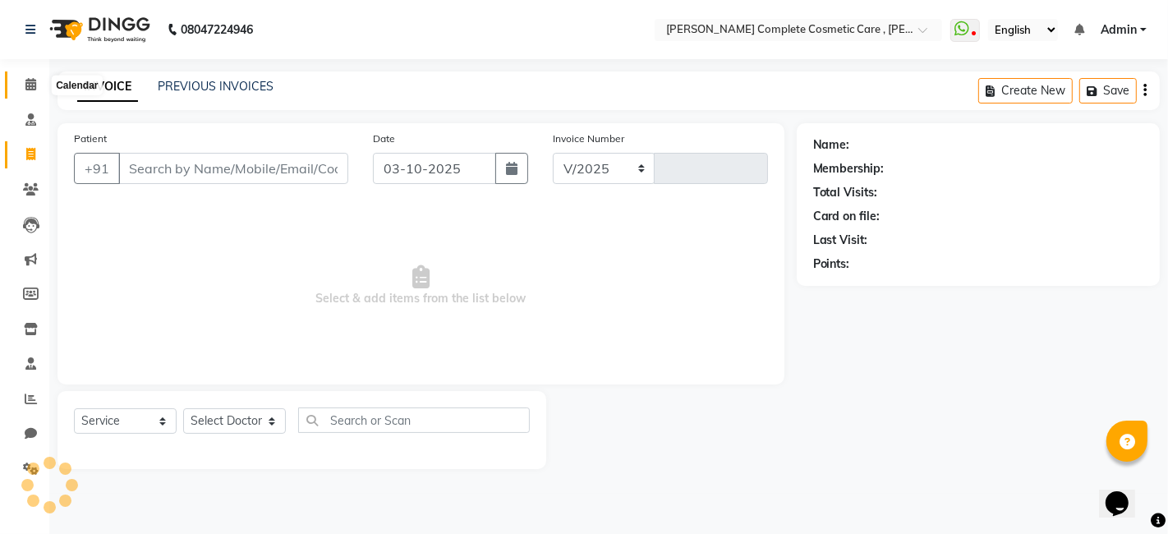
select select "7560"
type input "0659"
click at [17, 83] on span at bounding box center [30, 85] width 29 height 19
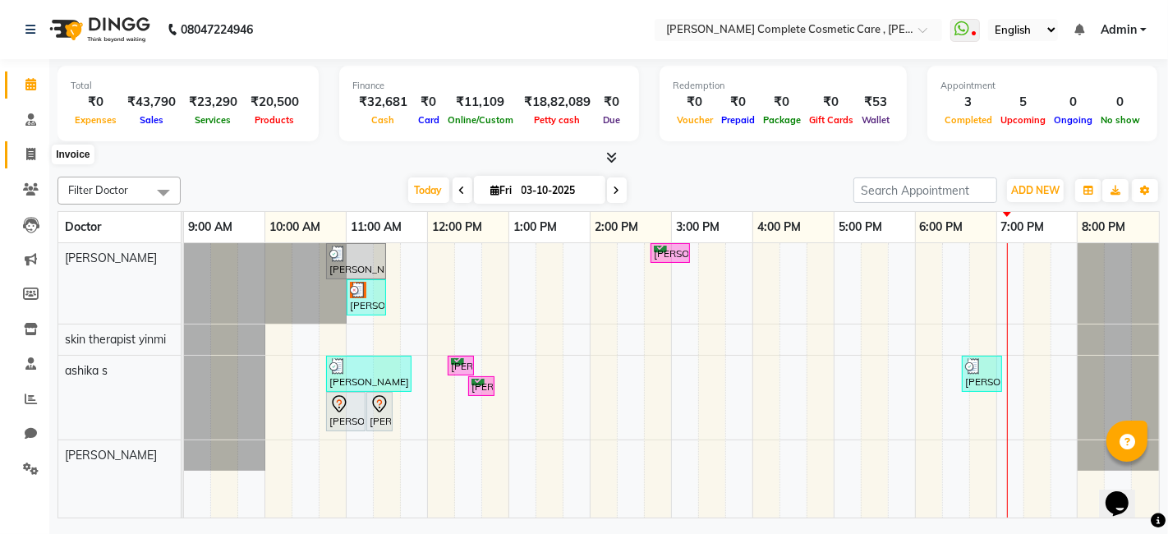
click at [23, 150] on span at bounding box center [30, 154] width 29 height 19
select select "service"
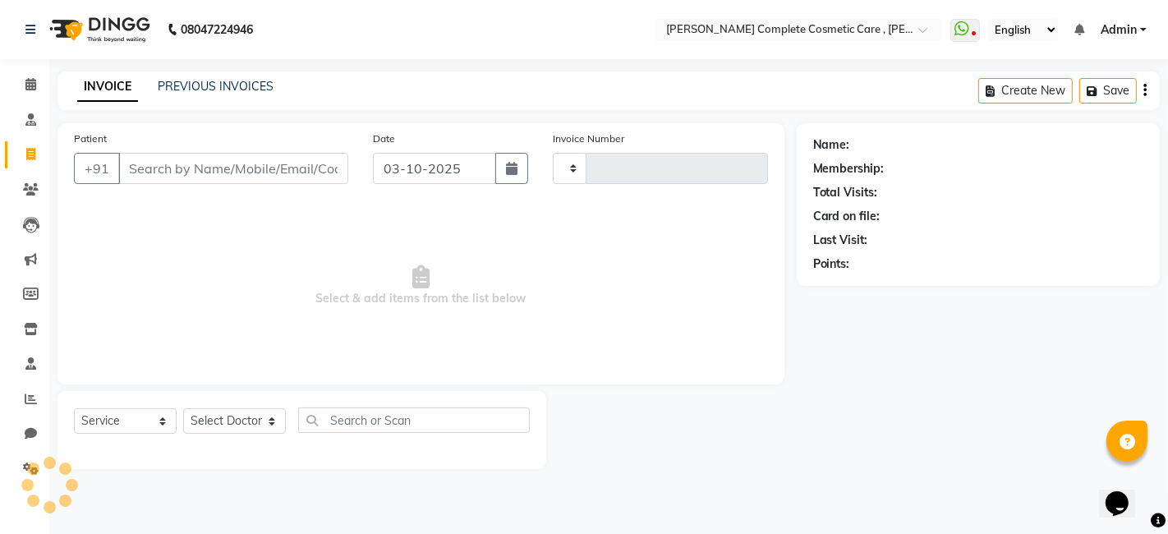
type input "0659"
select select "7560"
click at [229, 81] on link "PREVIOUS INVOICES" at bounding box center [216, 86] width 116 height 15
